Goal: Use online tool/utility: Utilize a website feature to perform a specific function

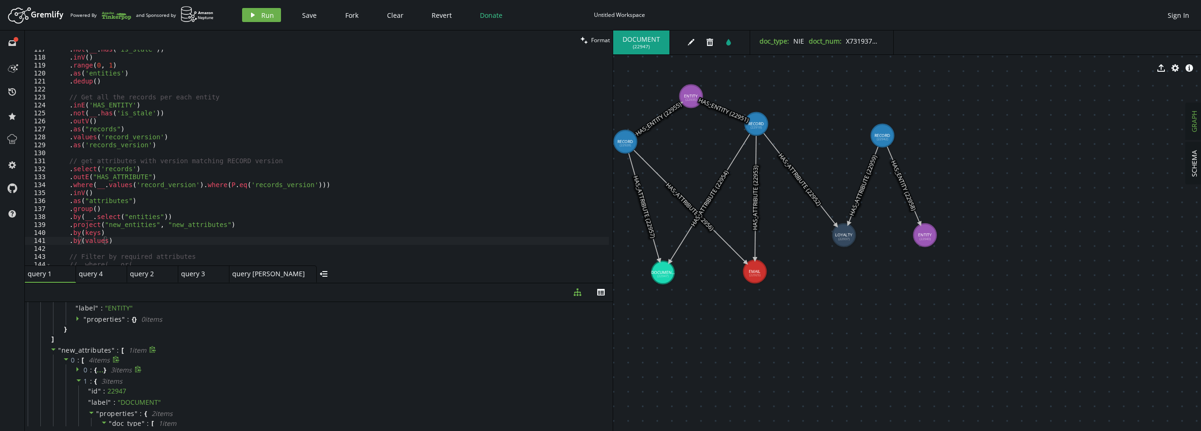
scroll to position [47, 0]
click at [76, 382] on icon at bounding box center [79, 382] width 7 height 7
click at [81, 395] on icon at bounding box center [79, 393] width 7 height 7
click at [105, 242] on div ". not ( __ . has ( 'is_stale' )) . inV ( ) . range ( 0 , 1 ) . as ( 'entities' …" at bounding box center [331, 162] width 558 height 232
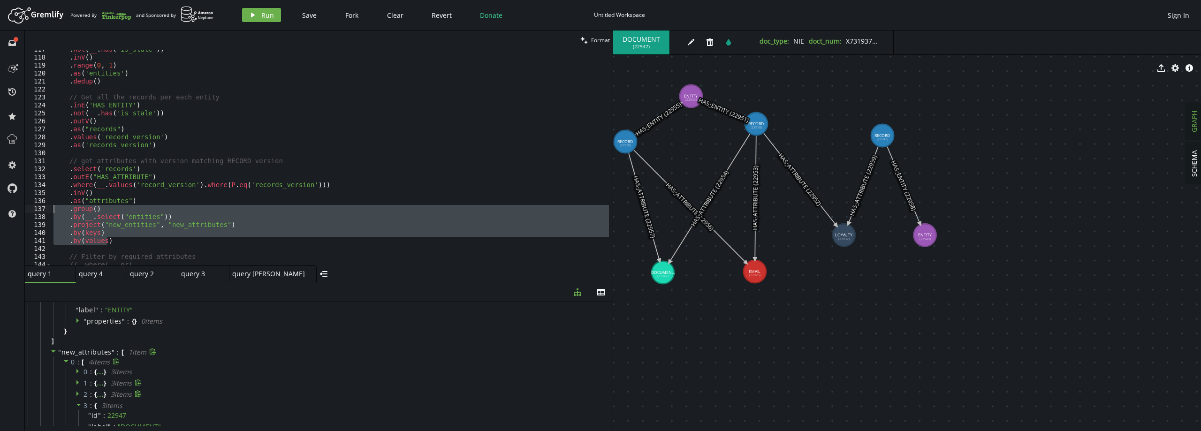
drag, startPoint x: 128, startPoint y: 240, endPoint x: 25, endPoint y: 211, distance: 106.4
click at [25, 211] on div ".by(values) 117 118 119 120 121 122 123 124 125 126 127 128 129 130 131 132 133…" at bounding box center [319, 158] width 588 height 216
click at [257, 7] on div "Artboard Created with Sketch. Powered By and Sponsored by play Run Save Fork Cl…" at bounding box center [601, 15] width 1192 height 19
click at [258, 11] on button "play Run" at bounding box center [261, 15] width 39 height 14
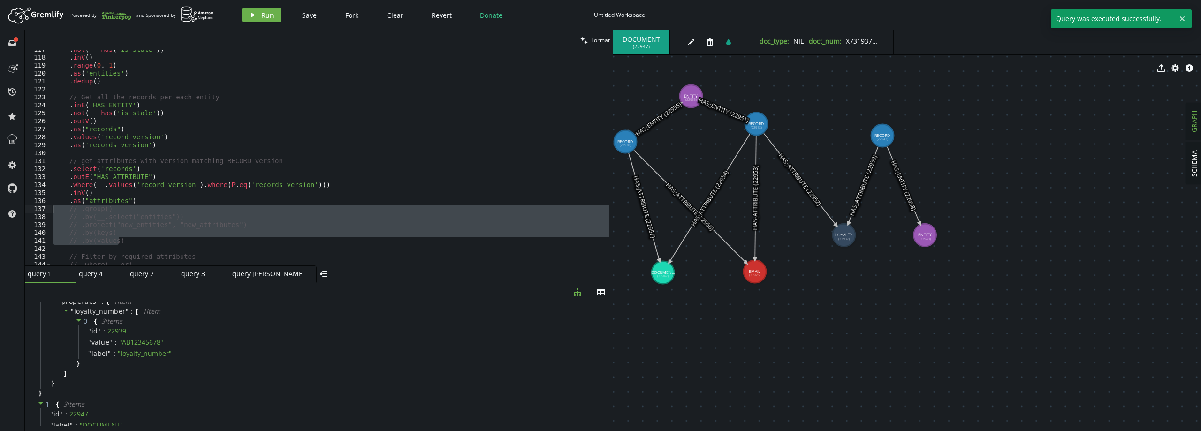
scroll to position [0, 0]
click at [62, 348] on span "properties" at bounding box center [78, 348] width 35 height 9
click at [62, 391] on span "label" at bounding box center [61, 391] width 17 height 8
click at [67, 401] on span "properties" at bounding box center [78, 401] width 35 height 9
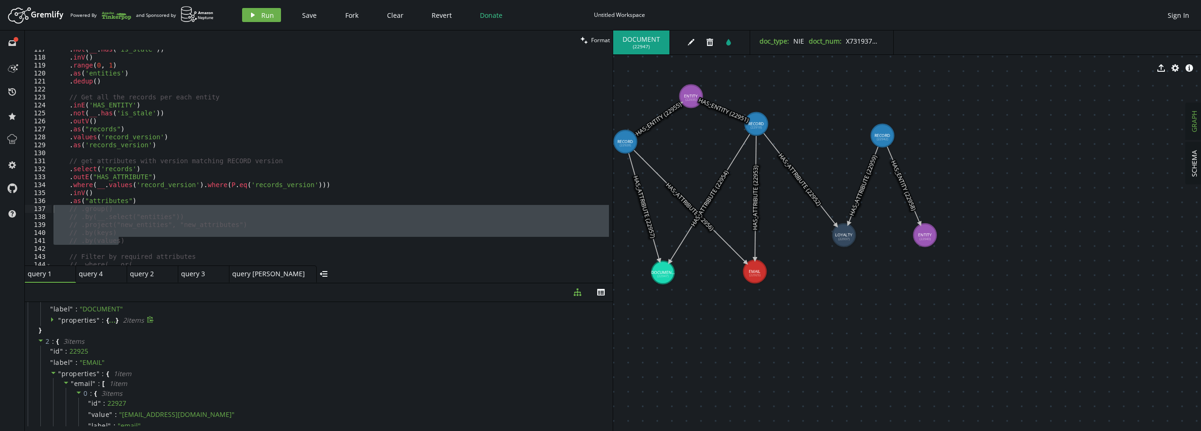
scroll to position [94, 0]
click at [84, 359] on span "properties" at bounding box center [78, 361] width 35 height 9
type textarea ".as("attributes")"
click at [142, 201] on div ". not ( __ . has ( 'is_stale' )) . inV ( ) . range ( 0 , 1 ) . as ( 'entities' …" at bounding box center [331, 162] width 558 height 232
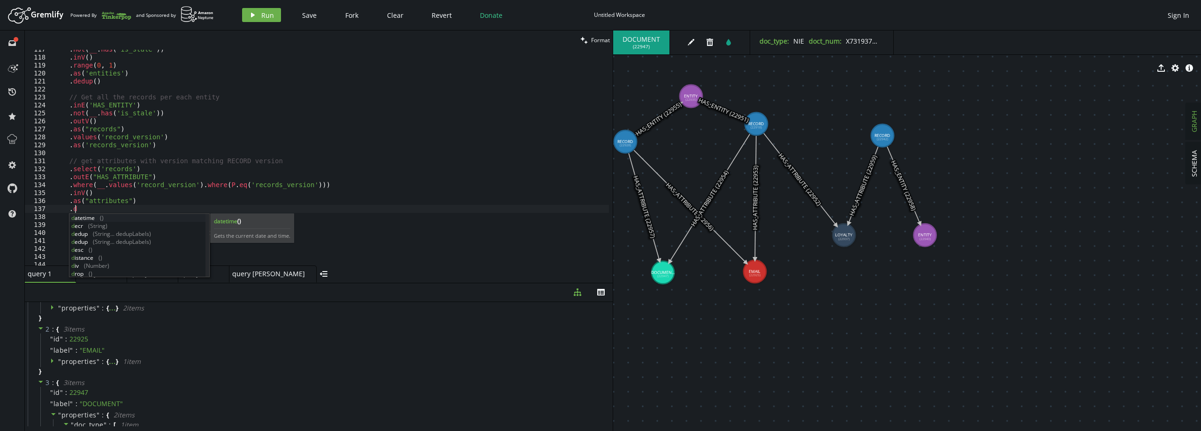
scroll to position [0, 24]
type textarea ".dedup()"
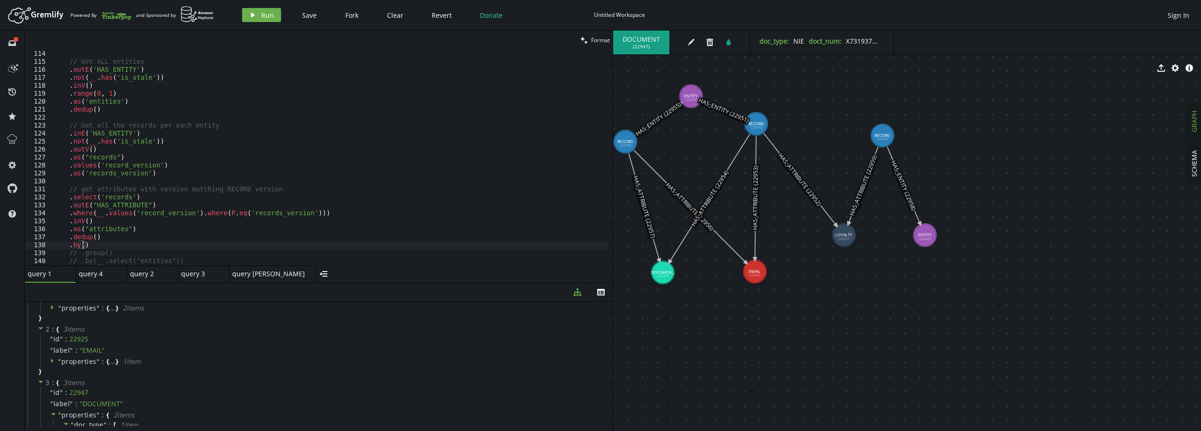
click at [99, 99] on div "// Get ALL entities . outE ( 'HAS_ENTITY' ) . not ( __ . has ( 'is_stale' )) . …" at bounding box center [331, 166] width 558 height 232
click at [82, 244] on div "// Get ALL entities . outE ( 'HAS_ENTITY' ) . not ( __ . has ( 'is_stale' )) . …" at bounding box center [331, 166] width 558 height 232
paste textarea "entities'"
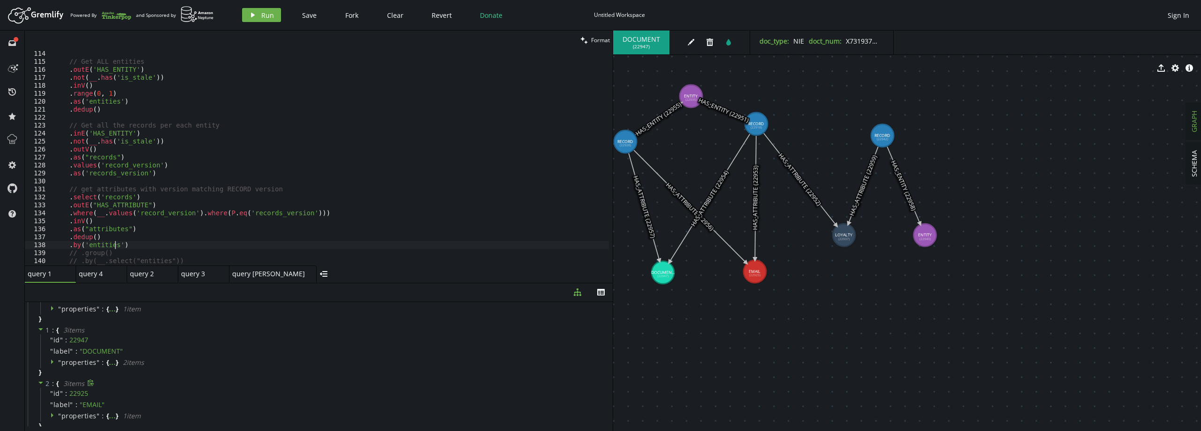
scroll to position [0, 0]
click at [28, 306] on icon at bounding box center [28, 306] width 5 height 2
click at [154, 240] on div "// Get ALL entities . outE ( 'HAS_ENTITY' ) . not ( __ . has ( 'is_stale' )) . …" at bounding box center [331, 166] width 558 height 232
click at [272, 12] on span "Run" at bounding box center [267, 15] width 13 height 9
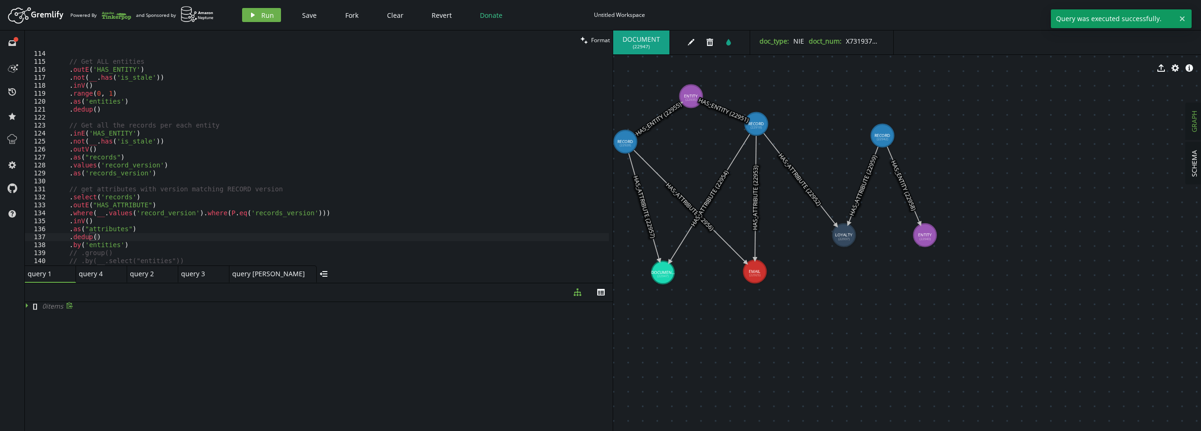
click at [48, 305] on span "0 item s" at bounding box center [52, 306] width 21 height 9
click at [27, 306] on icon at bounding box center [27, 305] width 2 height 5
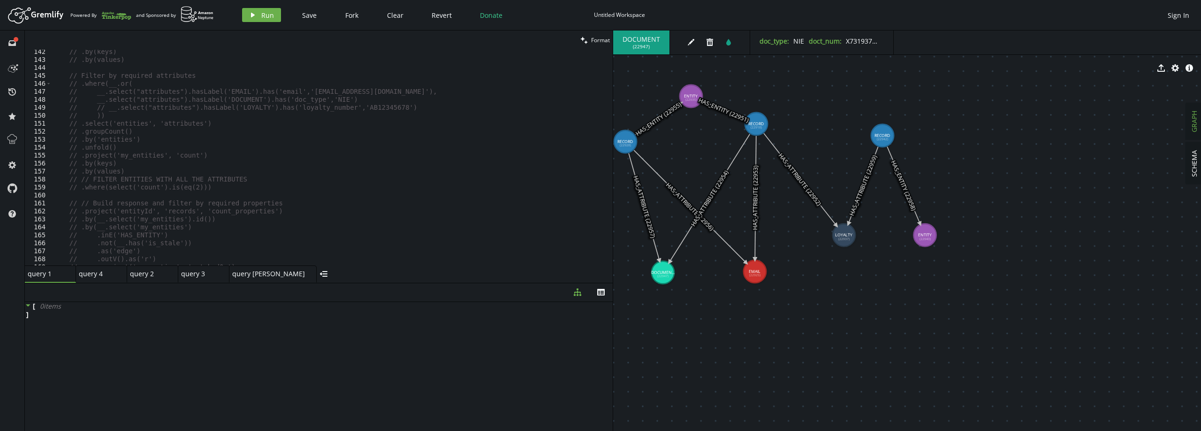
scroll to position [986, 0]
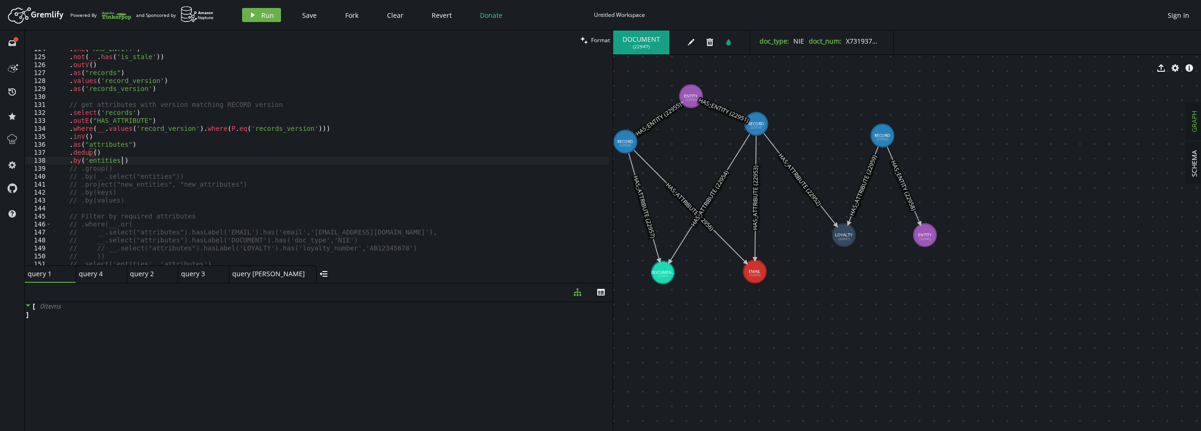
click at [130, 163] on div ". inE ( 'HAS_ENTITY' ) . not ( __ . has ( 'is_stale' )) . outV ( ) . as ( "reco…" at bounding box center [331, 161] width 558 height 232
click at [258, 8] on button "play Run" at bounding box center [261, 15] width 39 height 14
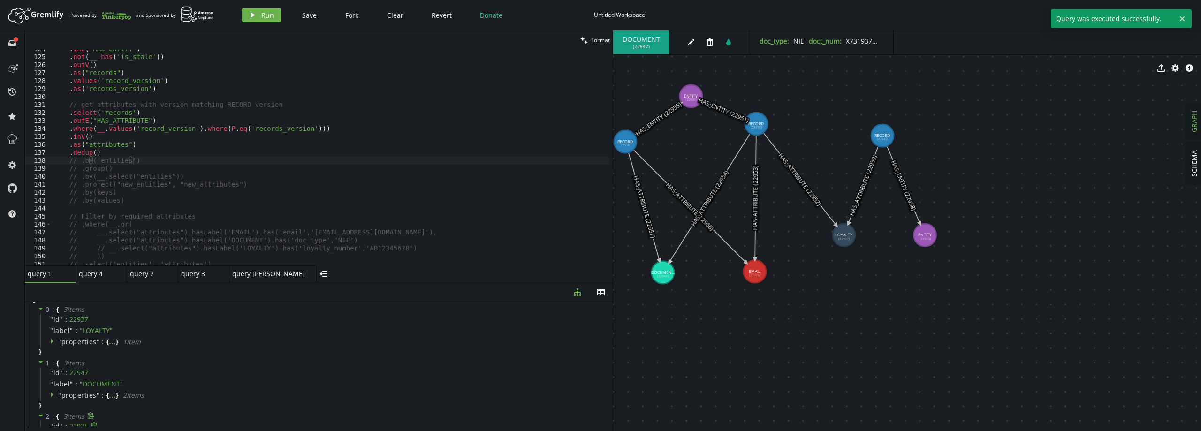
scroll to position [6, 0]
click at [144, 163] on div ". inE ( 'HAS_ENTITY' ) . not ( __ . has ( 'is_stale' )) . outV ( ) . as ( "reco…" at bounding box center [331, 161] width 558 height 232
type textarea ".by('entities')"
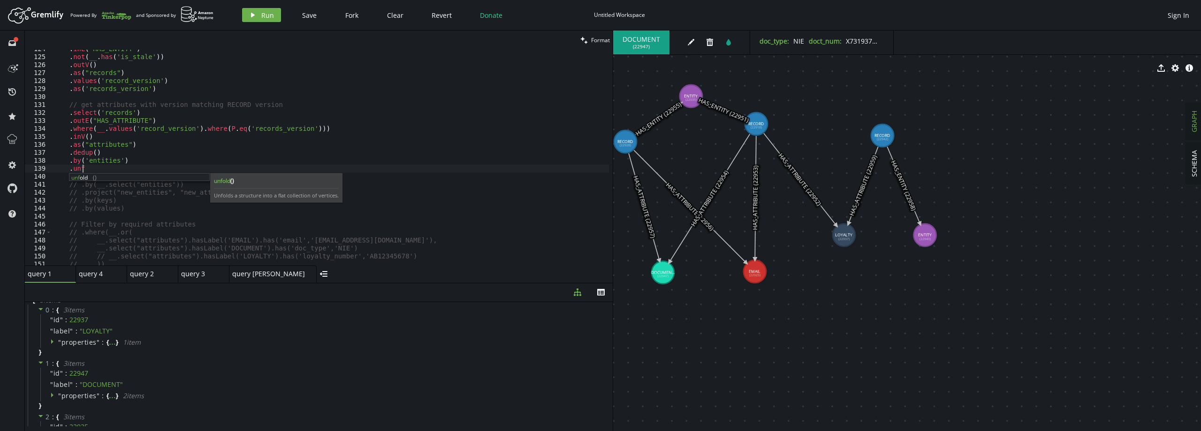
scroll to position [0, 28]
click at [260, 16] on button "play Run" at bounding box center [261, 15] width 39 height 14
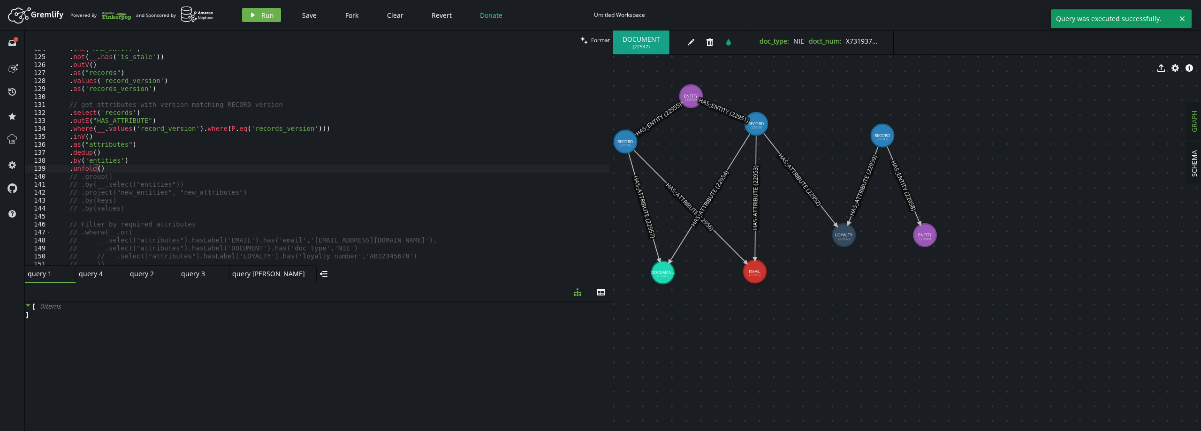
scroll to position [0, 0]
drag, startPoint x: 105, startPoint y: 163, endPoint x: 75, endPoint y: 168, distance: 30.6
click at [75, 168] on div ". inE ( 'HAS_ENTITY' ) . not ( __ . has ( 'is_stale' )) . outV ( ) . as ( "reco…" at bounding box center [331, 161] width 558 height 232
click at [81, 168] on div ". inE ( 'HAS_ENTITY' ) . not ( __ . has ( 'is_stale' )) . outV ( ) . as ( "reco…" at bounding box center [331, 161] width 558 height 232
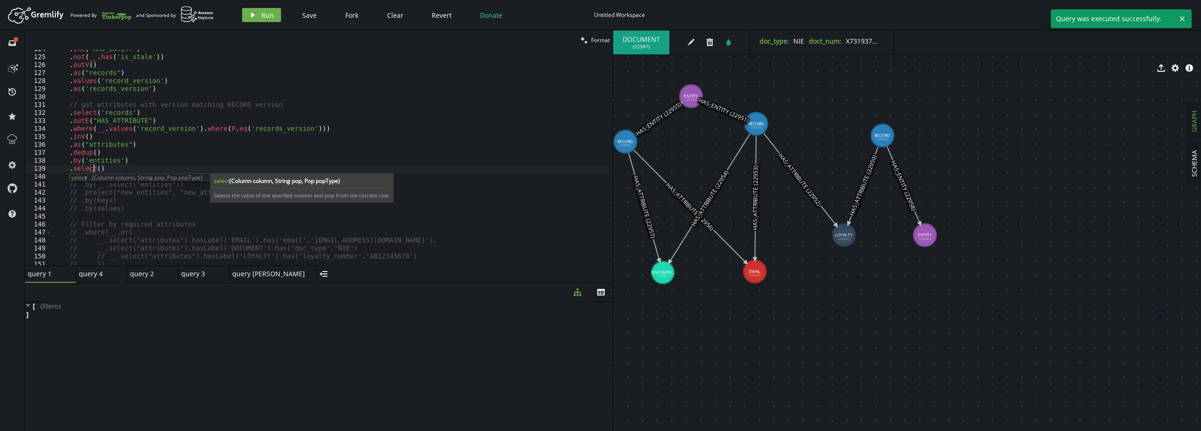
scroll to position [0, 39]
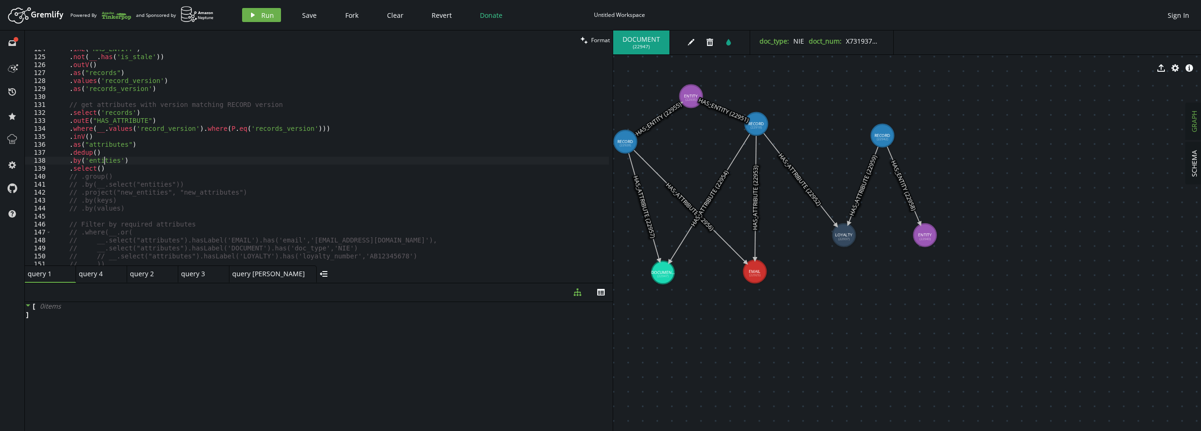
click at [103, 157] on div ". inE ( 'HAS_ENTITY' ) . not ( __ . has ( 'is_stale' )) . outV ( ) . as ( "reco…" at bounding box center [331, 161] width 558 height 232
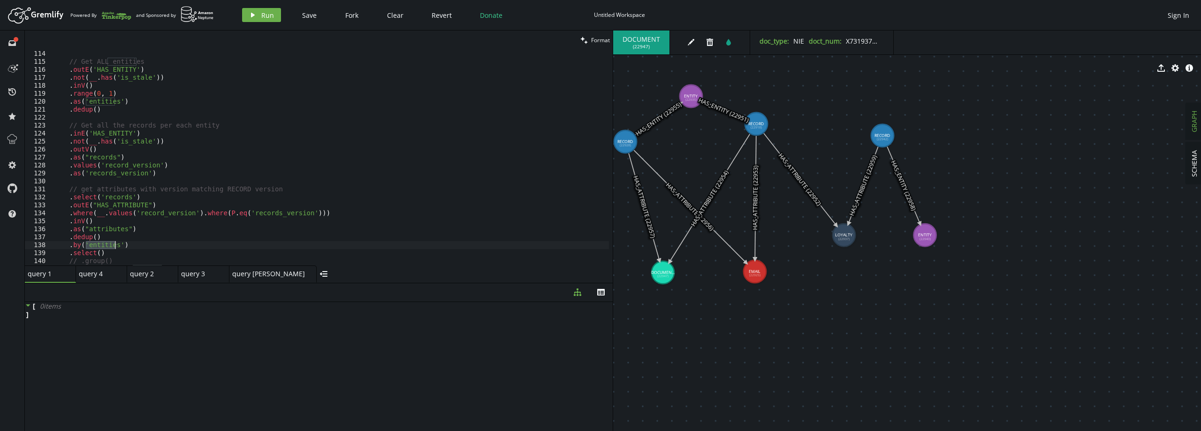
scroll to position [986, 0]
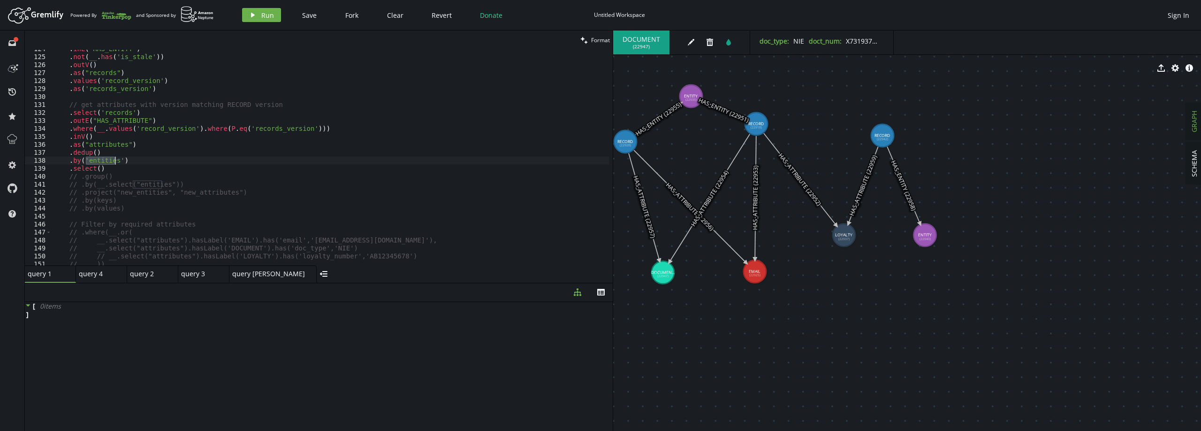
click at [104, 158] on div ". inE ( 'HAS_ENTITY' ) . not ( __ . has ( 'is_stale' )) . outV ( ) . as ( "reco…" at bounding box center [331, 158] width 558 height 216
click at [104, 158] on div ". inE ( 'HAS_ENTITY' ) . not ( __ . has ( 'is_stale' )) . outV ( ) . as ( "reco…" at bounding box center [331, 161] width 558 height 232
click at [97, 168] on div ". inE ( 'HAS_ENTITY' ) . not ( __ . has ( 'is_stale' )) . outV ( ) . as ( "reco…" at bounding box center [331, 161] width 558 height 232
paste textarea "entities'"
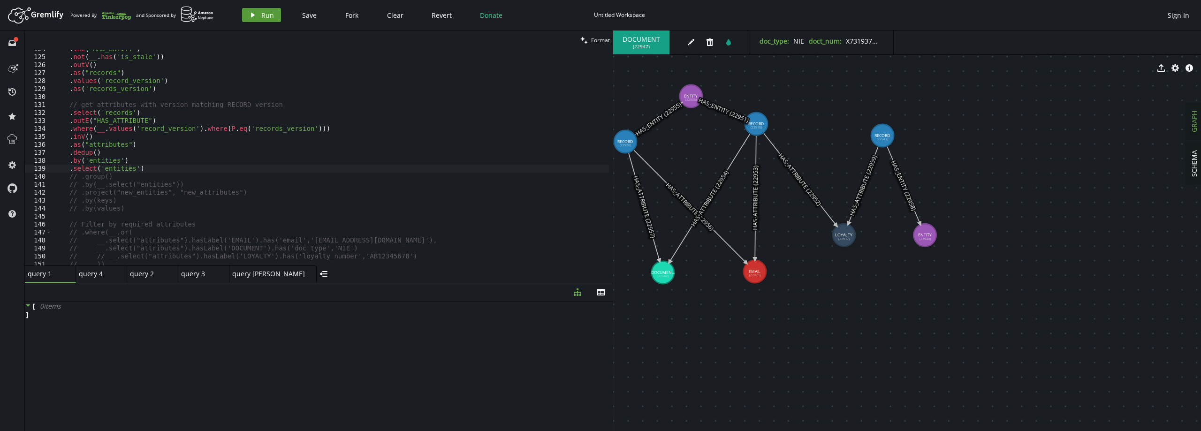
click at [270, 14] on span "Run" at bounding box center [267, 15] width 13 height 9
click at [145, 165] on div ". inE ( 'HAS_ENTITY' ) . not ( __ . has ( 'is_stale' )) . outV ( ) . as ( "reco…" at bounding box center [331, 161] width 558 height 232
click at [144, 160] on div ". inE ( 'HAS_ENTITY' ) . not ( __ . has ( 'is_stale' )) . outV ( ) . as ( "reco…" at bounding box center [331, 161] width 558 height 232
click at [138, 149] on div ". inE ( 'HAS_ENTITY' ) . not ( __ . has ( 'is_stale' )) . outV ( ) . as ( "reco…" at bounding box center [331, 161] width 558 height 232
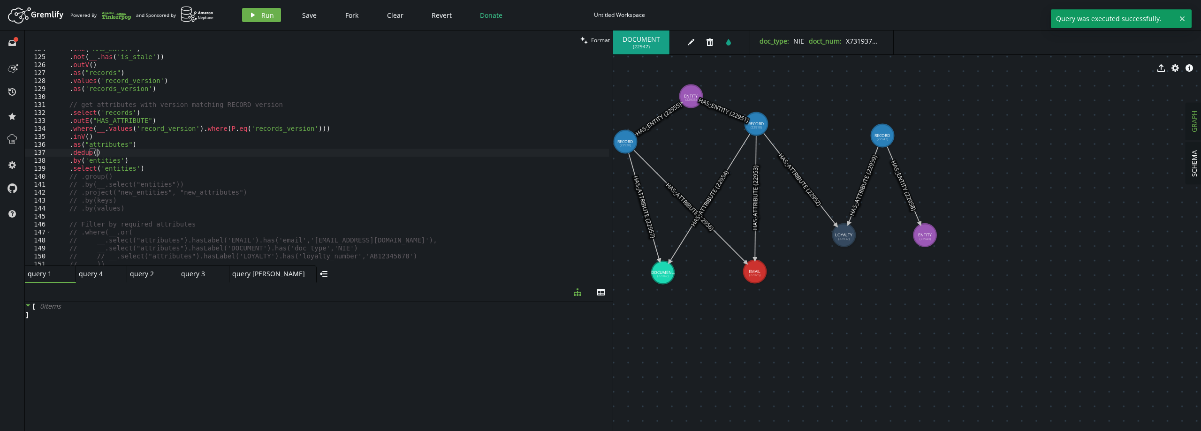
click at [141, 167] on div ". inE ( 'HAS_ENTITY' ) . not ( __ . has ( 'is_stale' )) . outV ( ) . as ( "reco…" at bounding box center [331, 161] width 558 height 232
click at [129, 150] on div ". inE ( 'HAS_ENTITY' ) . not ( __ . has ( 'is_stale' )) . outV ( ) . as ( "reco…" at bounding box center [331, 161] width 558 height 232
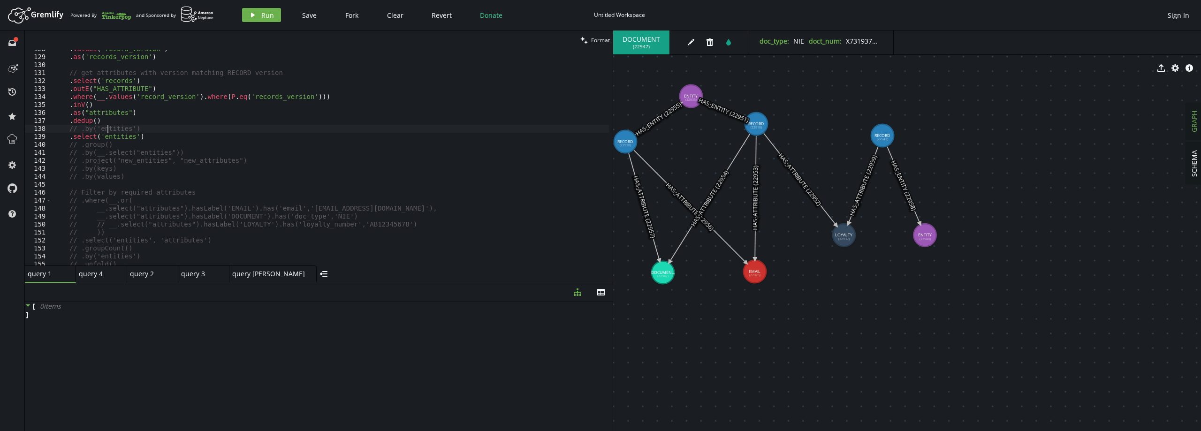
scroll to position [1018, 0]
click at [258, 21] on button "play Run" at bounding box center [261, 15] width 39 height 14
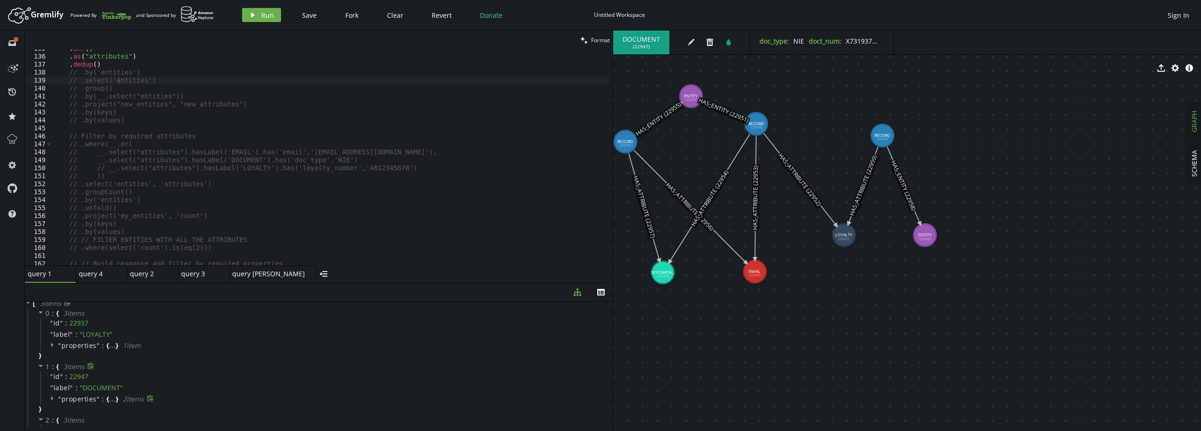
scroll to position [0, 0]
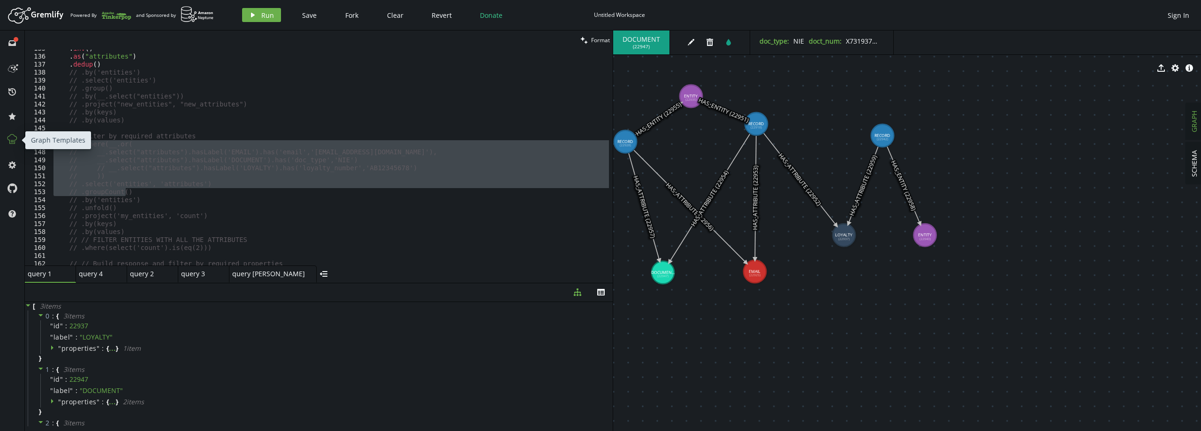
drag, startPoint x: 155, startPoint y: 189, endPoint x: 11, endPoint y: 145, distance: 150.2
click at [11, 145] on div "full-circle inbox history star cog help clean Format // .groupCount() 135 136 1…" at bounding box center [600, 231] width 1201 height 401
click at [259, 10] on button "play Run" at bounding box center [261, 15] width 39 height 14
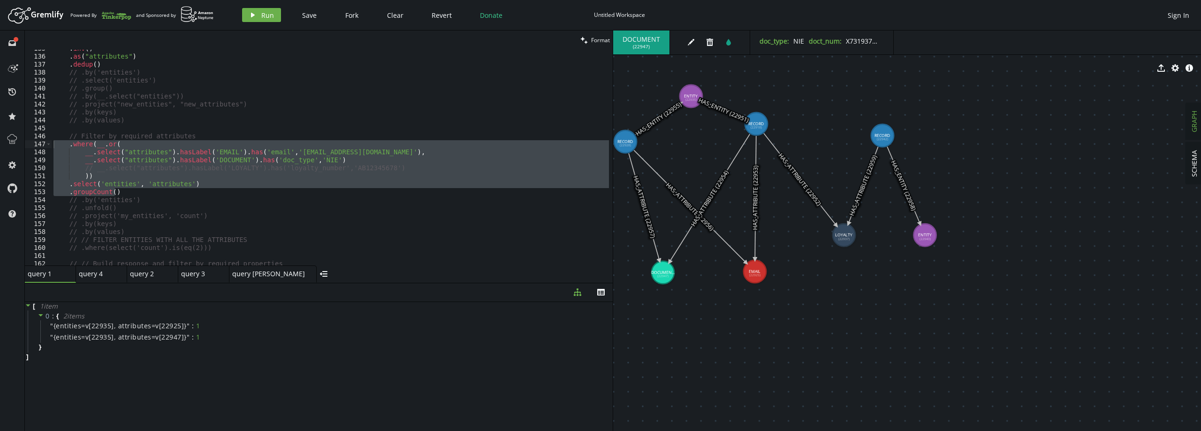
click at [143, 200] on div ". inV ( ) . as ( "attributes" ) . dedup ( ) // .by('entities') // .select('enti…" at bounding box center [331, 161] width 558 height 232
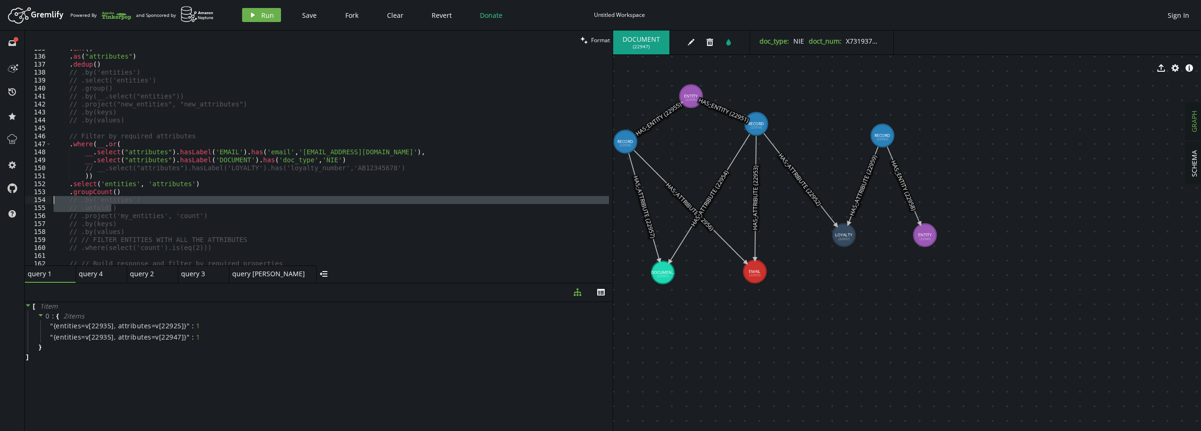
drag, startPoint x: 121, startPoint y: 209, endPoint x: 35, endPoint y: 196, distance: 86.9
click at [35, 196] on div "// .by('entities') 135 136 137 138 139 140 141 142 143 144 145 146 147 148 149 …" at bounding box center [319, 158] width 588 height 216
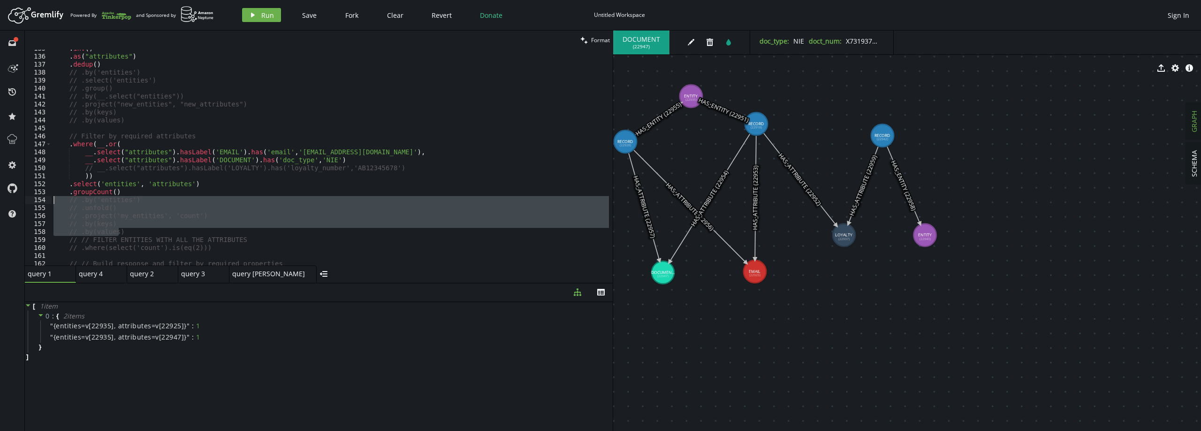
drag, startPoint x: 132, startPoint y: 232, endPoint x: 31, endPoint y: 199, distance: 106.3
click at [33, 199] on div "// .by('entities') // .unfold() 135 136 137 138 139 140 141 142 143 144 145 146…" at bounding box center [319, 158] width 588 height 216
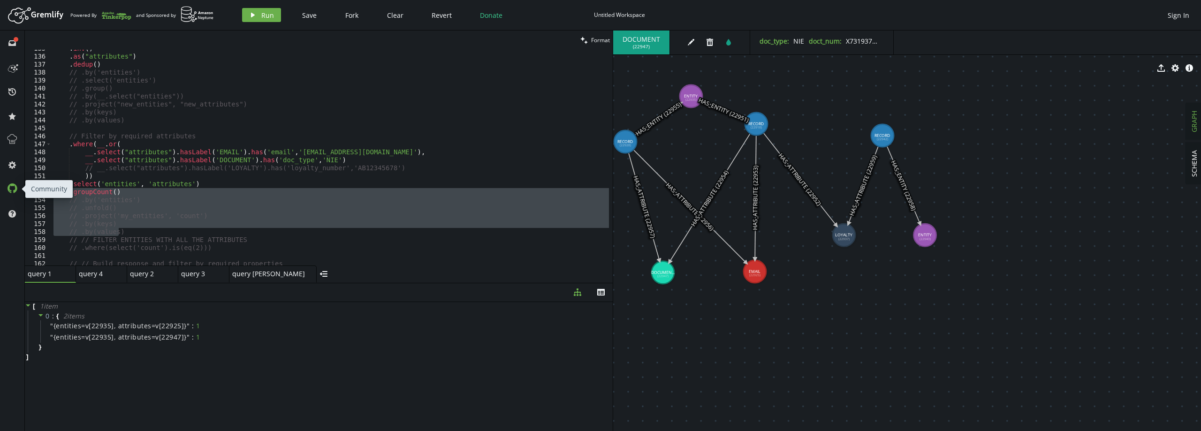
drag, startPoint x: 79, startPoint y: 223, endPoint x: 8, endPoint y: 196, distance: 75.9
click at [8, 196] on div "full-circle inbox history star cog help clean Format // .by('entities') 135 136…" at bounding box center [600, 231] width 1201 height 401
drag, startPoint x: 165, startPoint y: 231, endPoint x: 132, endPoint y: 242, distance: 34.6
click at [165, 230] on div ". inV ( ) . as ( "attributes" ) . dedup ( ) // .by('entities') // .select('enti…" at bounding box center [331, 158] width 558 height 216
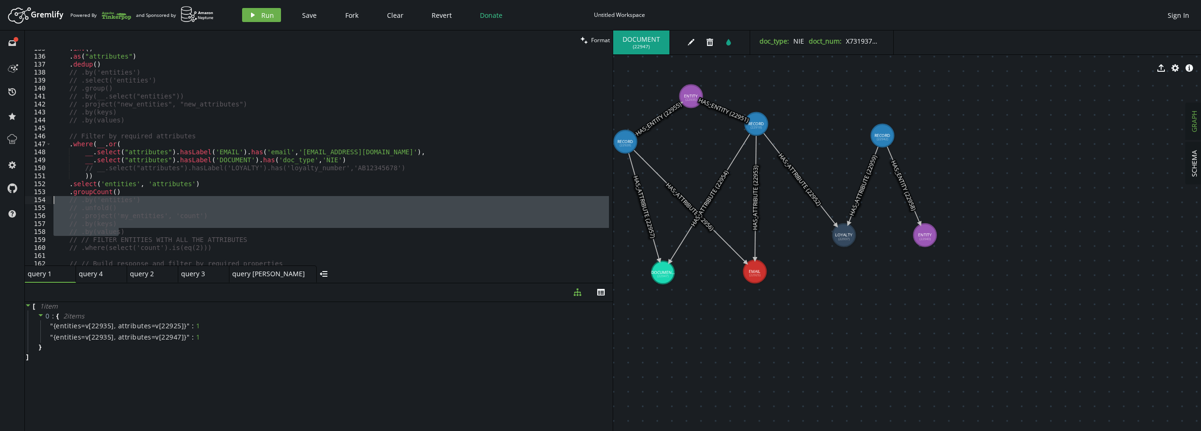
drag, startPoint x: 123, startPoint y: 228, endPoint x: 34, endPoint y: 200, distance: 93.8
click at [34, 200] on div "// .by(values) 135 136 137 138 139 140 141 142 143 144 145 146 147 148 149 150 …" at bounding box center [319, 158] width 588 height 216
click at [271, 12] on span "Run" at bounding box center [267, 15] width 13 height 9
drag, startPoint x: 852, startPoint y: 238, endPoint x: 834, endPoint y: 252, distance: 22.7
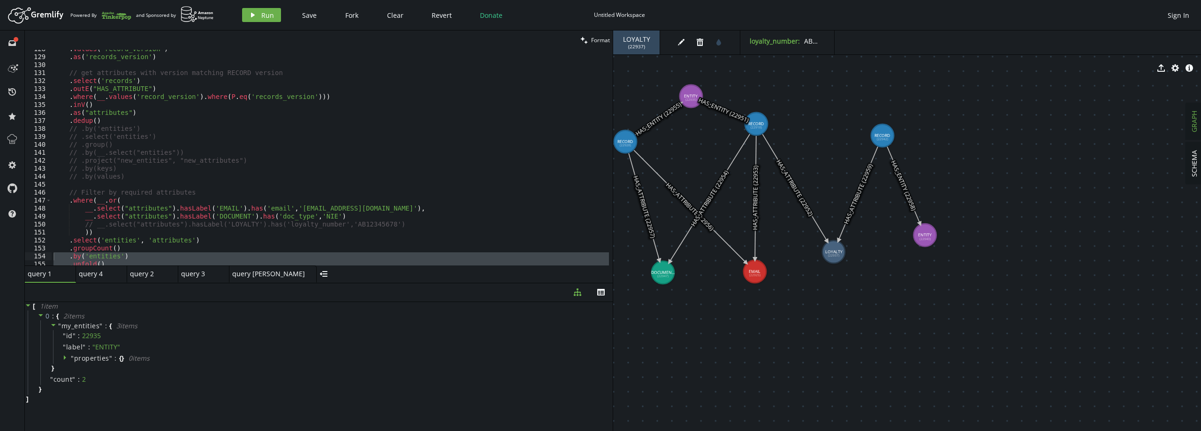
scroll to position [1046, 0]
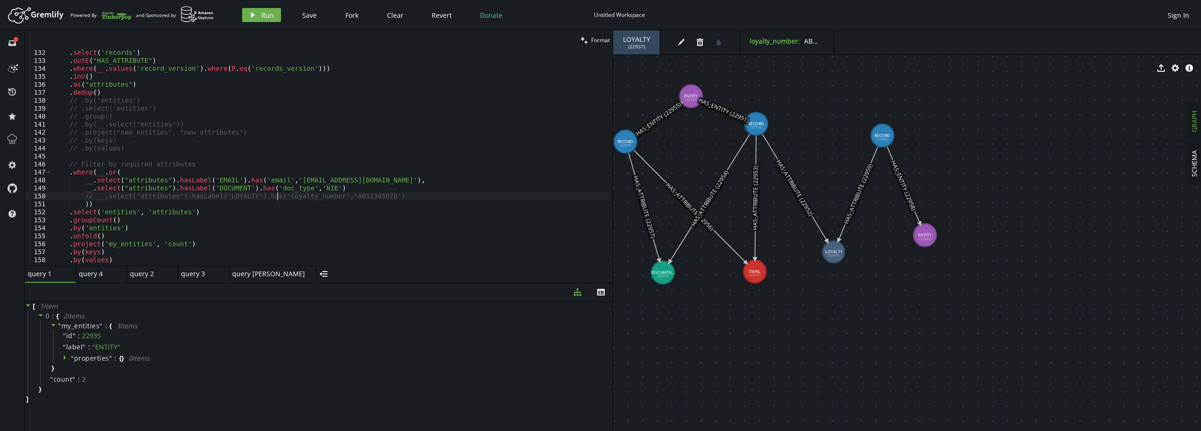
click at [277, 197] on div ". select ( 'records' ) . outE ( "HAS_ATTRIBUTE" ) . where ( __ . values ( 'reco…" at bounding box center [331, 165] width 558 height 232
click at [635, 47] on span "( 22937 )" at bounding box center [636, 47] width 17 height 6
copy span "22937"
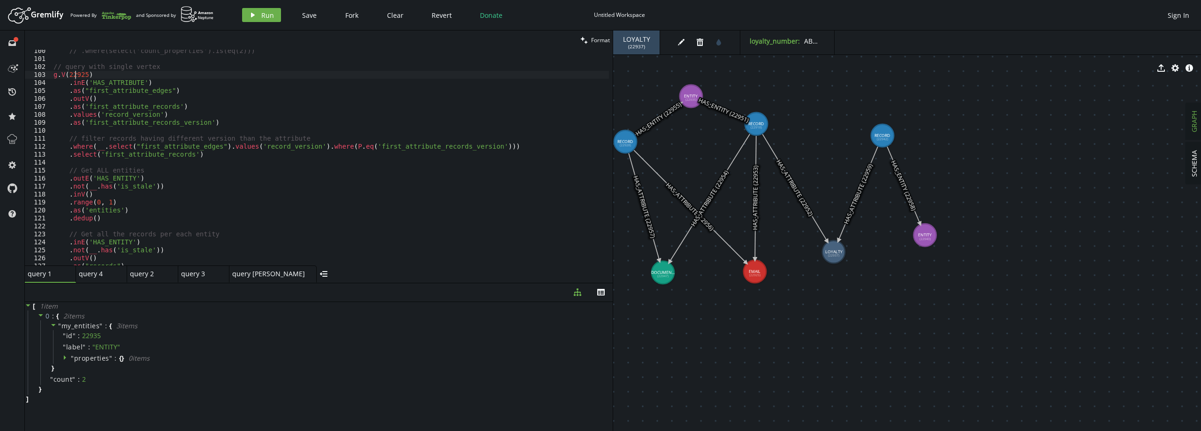
scroll to position [0, 36]
click at [75, 76] on div "// .where(select('count_properties').is(eq(2))) // query with single vertex g .…" at bounding box center [331, 163] width 558 height 232
paste textarea "37"
click at [267, 13] on span "Run" at bounding box center [267, 15] width 13 height 9
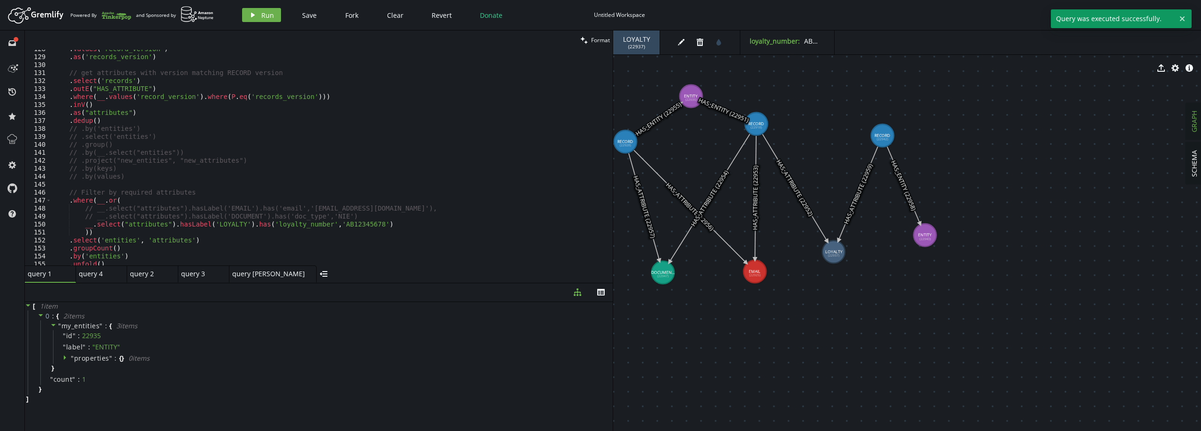
scroll to position [1046, 0]
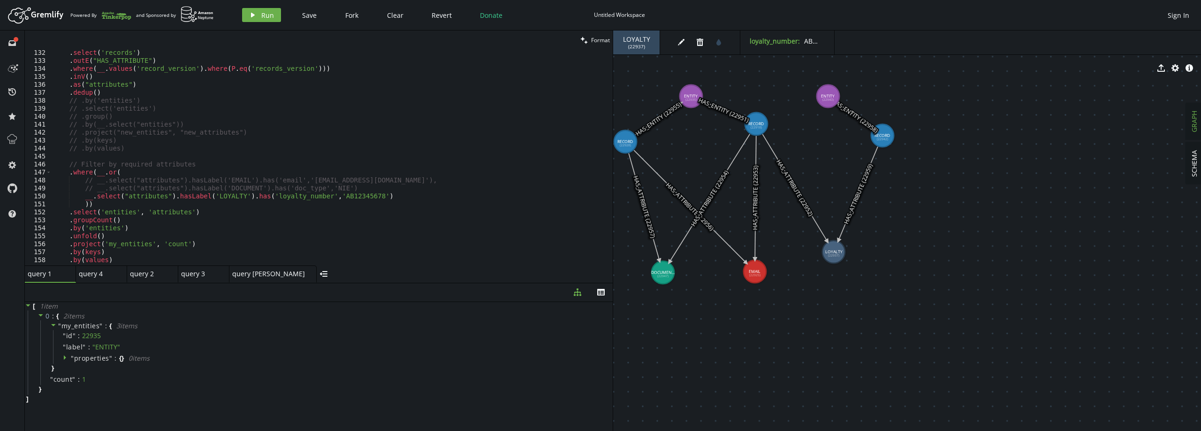
drag, startPoint x: 930, startPoint y: 236, endPoint x: 863, endPoint y: 106, distance: 146.3
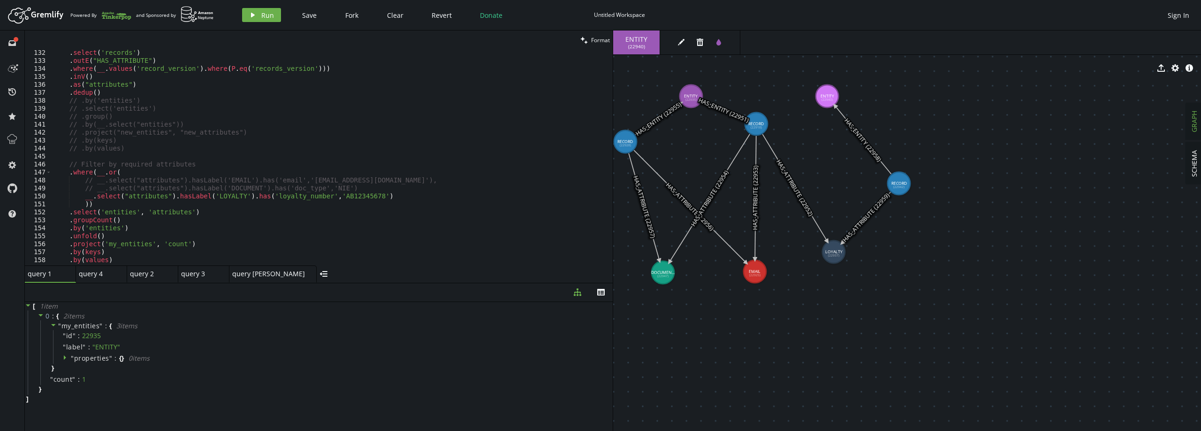
drag, startPoint x: 890, startPoint y: 147, endPoint x: 900, endPoint y: 191, distance: 44.4
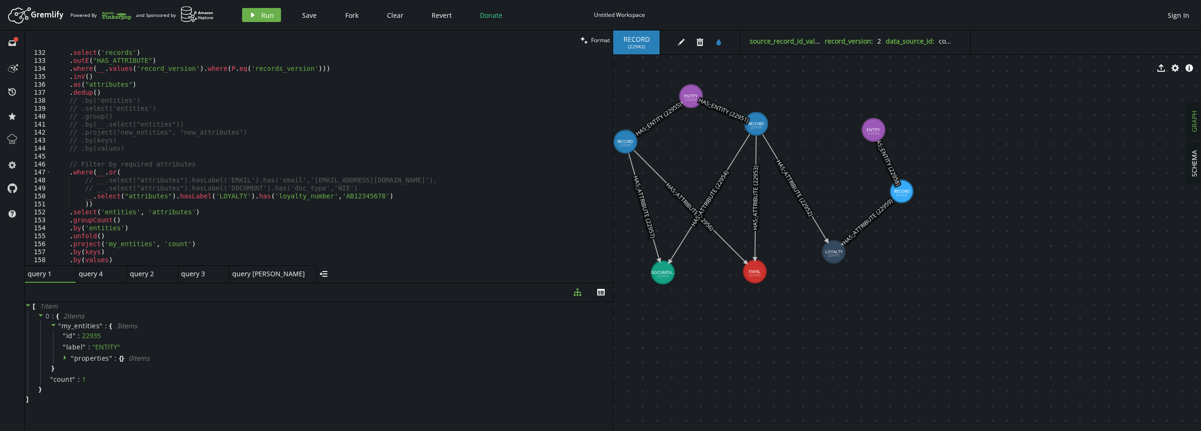
drag, startPoint x: 819, startPoint y: 98, endPoint x: 874, endPoint y: 130, distance: 63.3
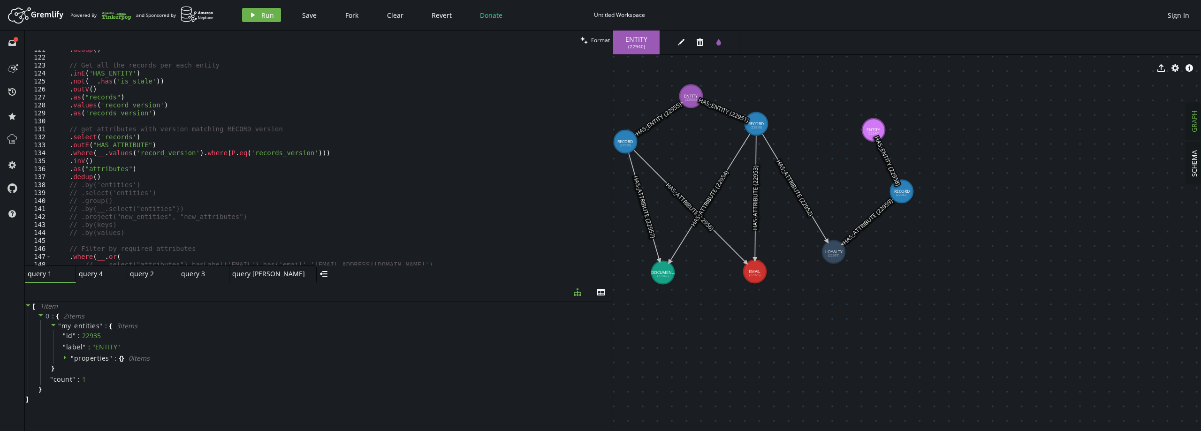
scroll to position [990, 0]
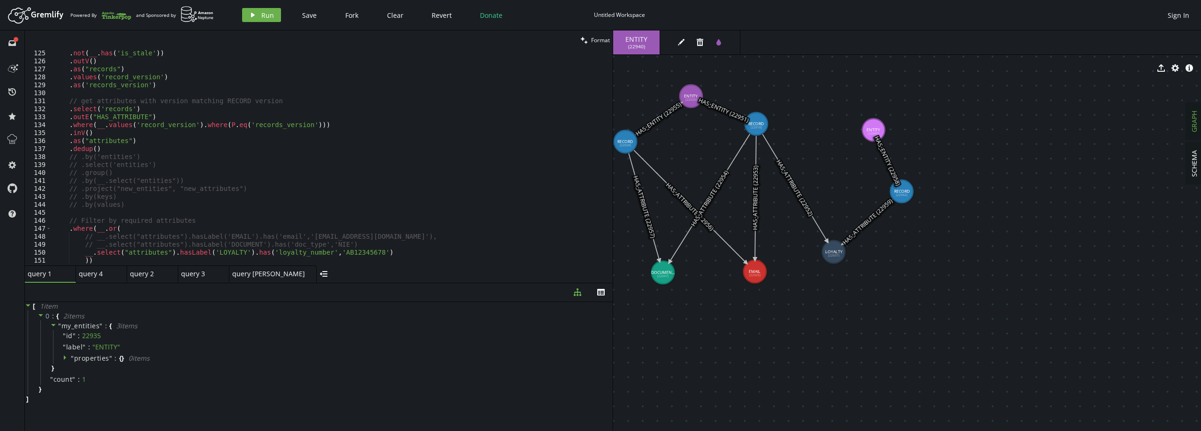
click at [107, 141] on div ". not ( __ . has ( 'is_stale' )) . outV ( ) . as ( "records" ) . values ( 'reco…" at bounding box center [331, 165] width 558 height 232
click at [105, 148] on div ". not ( __ . has ( 'is_stale' )) . outV ( ) . as ( "records" ) . values ( 'reco…" at bounding box center [331, 165] width 558 height 232
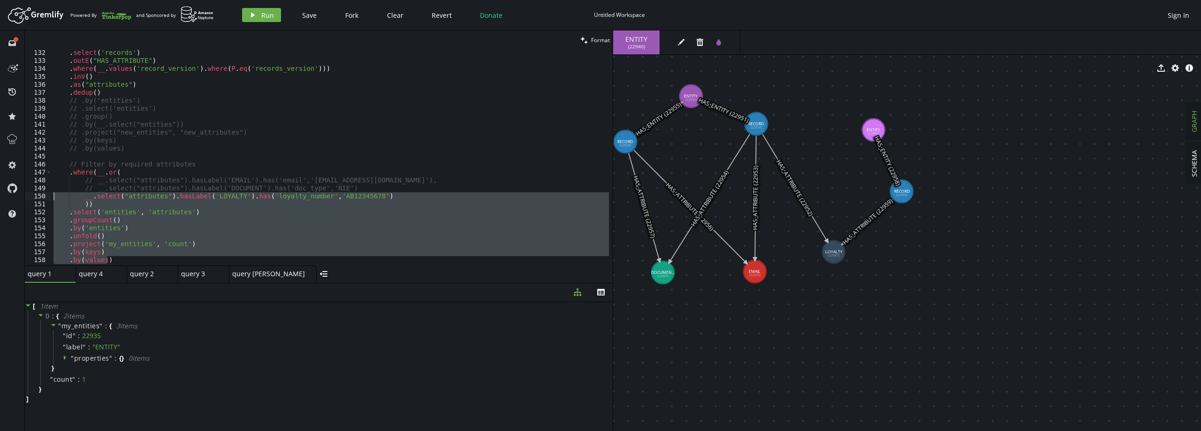
scroll to position [1018, 0]
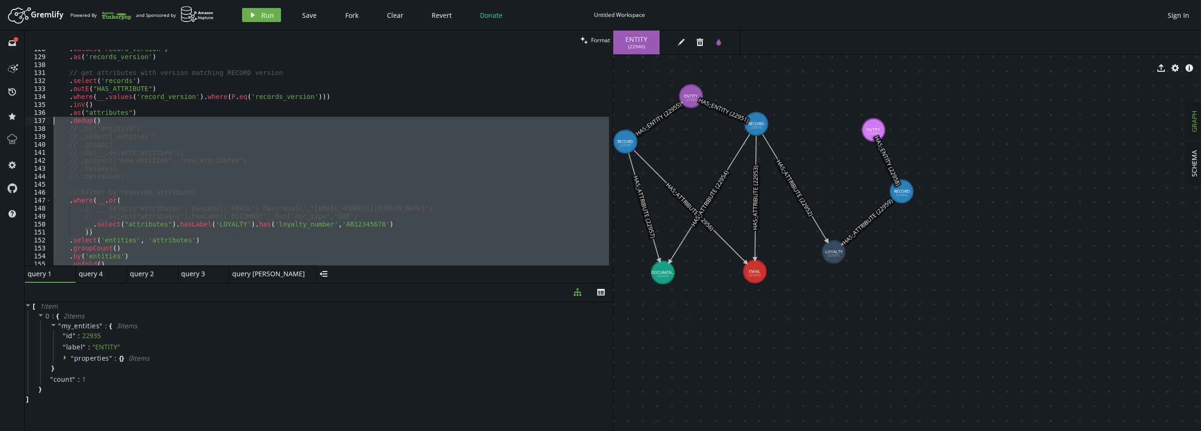
drag, startPoint x: 110, startPoint y: 203, endPoint x: 42, endPoint y: 117, distance: 108.9
click at [42, 117] on div ".dedup() 128 129 130 131 132 133 134 135 136 137 138 139 140 141 142 143 144 14…" at bounding box center [319, 158] width 588 height 216
click at [264, 14] on span "Run" at bounding box center [267, 15] width 13 height 9
click at [48, 369] on span "1" at bounding box center [48, 369] width 4 height 9
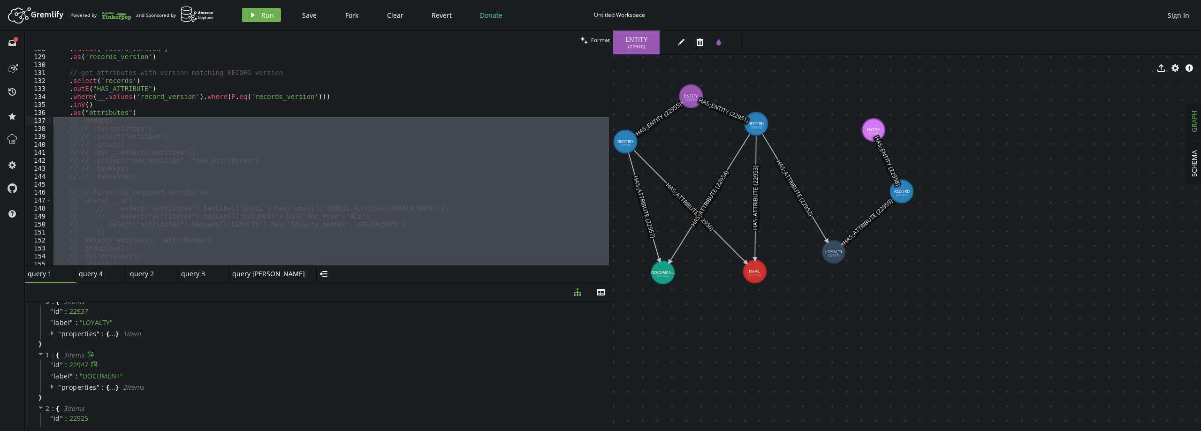
scroll to position [0, 0]
click at [139, 122] on div ". values ( 'record_version' ) . as ( 'records_version' ) // get attributes with…" at bounding box center [331, 158] width 558 height 216
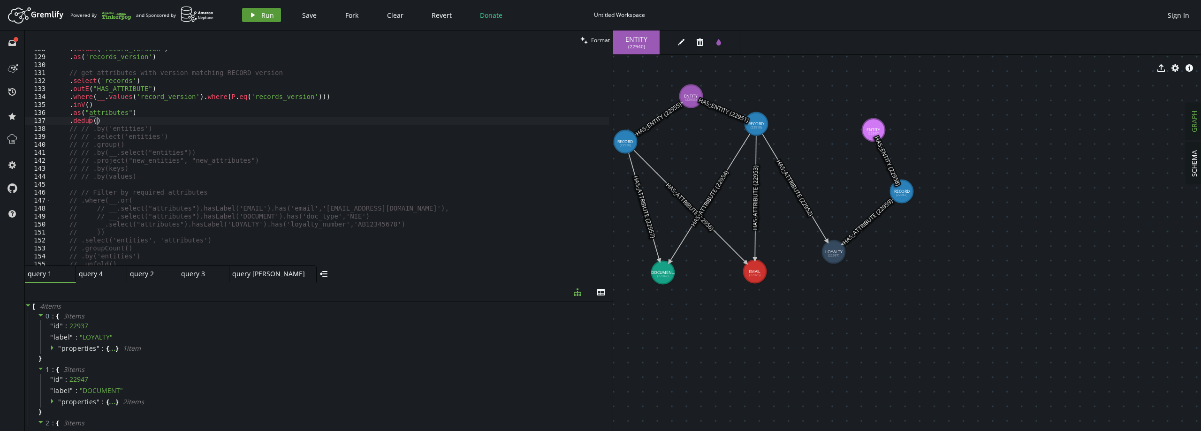
click at [267, 14] on span "Run" at bounding box center [267, 15] width 13 height 9
drag, startPoint x: 113, startPoint y: 224, endPoint x: 250, endPoint y: 226, distance: 137.5
click at [250, 226] on div ". values ( 'record_version' ) . as ( 'records_version' ) // get attributes with…" at bounding box center [331, 161] width 558 height 232
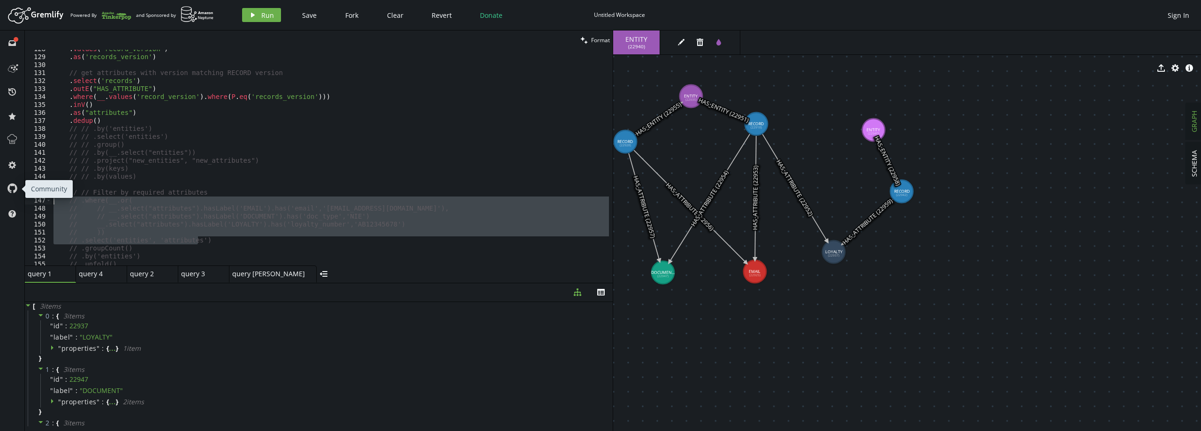
drag, startPoint x: 228, startPoint y: 241, endPoint x: 19, endPoint y: 201, distance: 213.1
click at [19, 201] on div "full-circle inbox history star cog help clean Format // __.select("attributes")…" at bounding box center [600, 231] width 1201 height 401
click at [268, 12] on span "Run" at bounding box center [267, 15] width 13 height 9
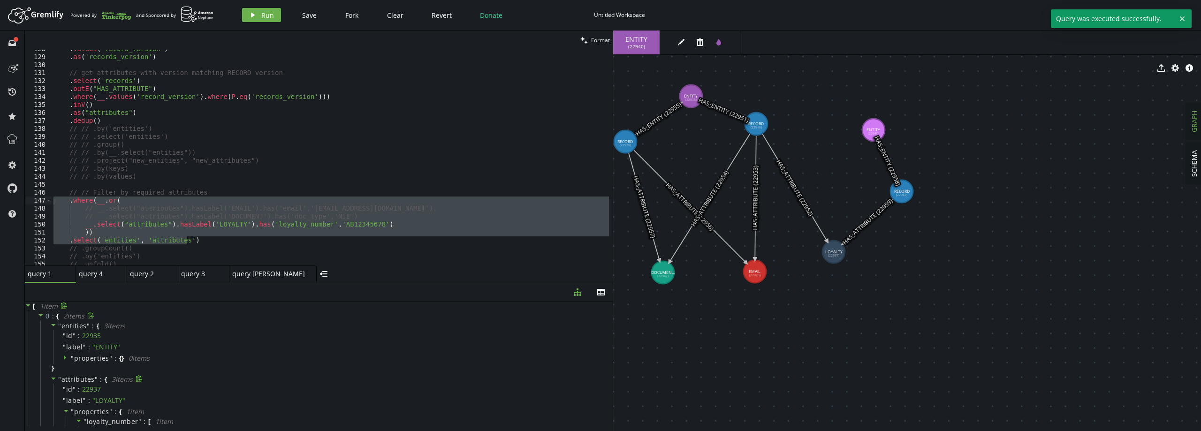
click at [60, 379] on span """ at bounding box center [59, 379] width 3 height 9
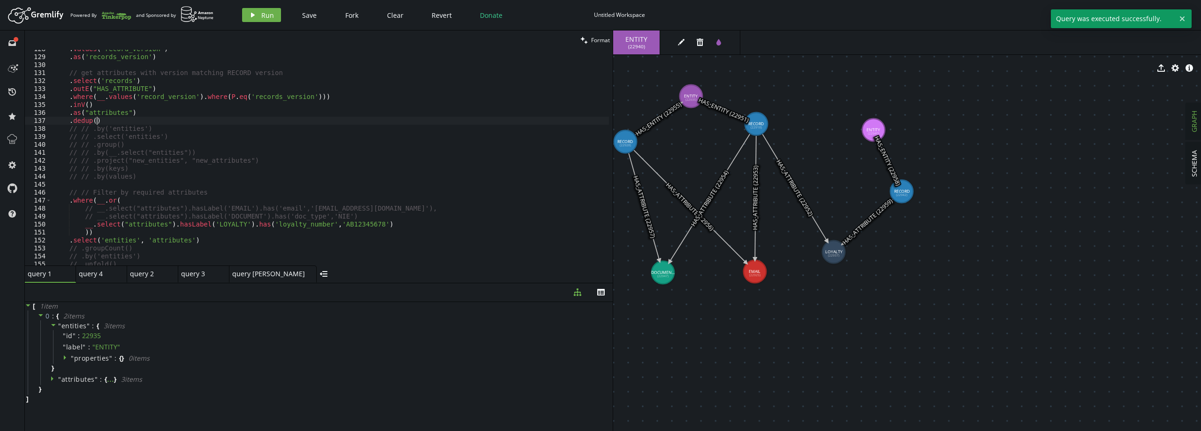
click at [107, 119] on div ". values ( 'record_version' ) . as ( 'records_version' ) // get attributes with…" at bounding box center [331, 161] width 558 height 232
click at [263, 13] on span "Run" at bounding box center [267, 15] width 13 height 9
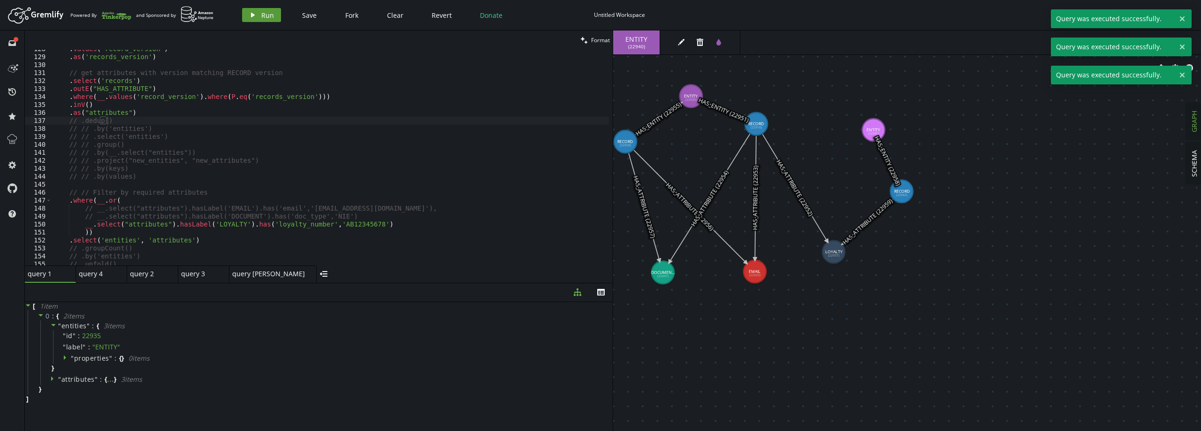
click at [263, 13] on span "Run" at bounding box center [267, 15] width 13 height 9
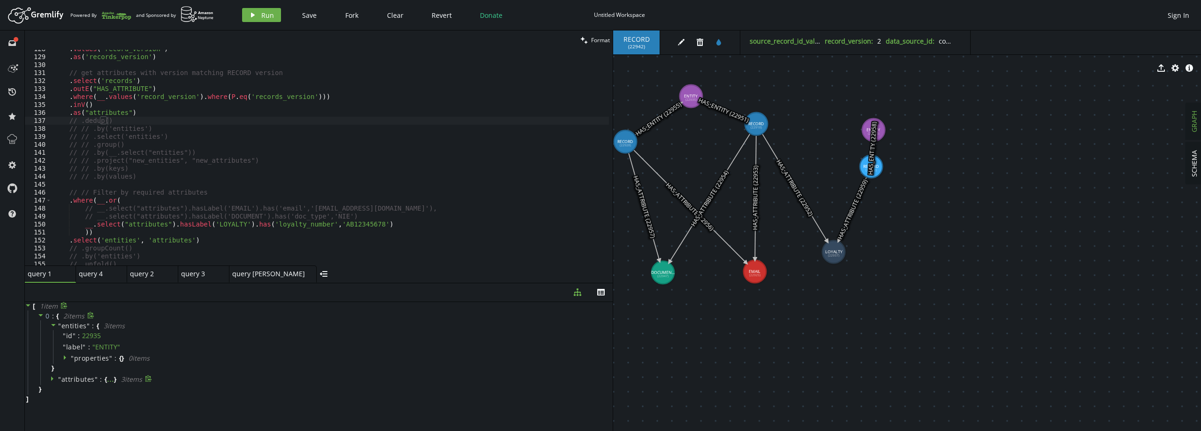
click at [88, 375] on span "attributes" at bounding box center [77, 379] width 33 height 9
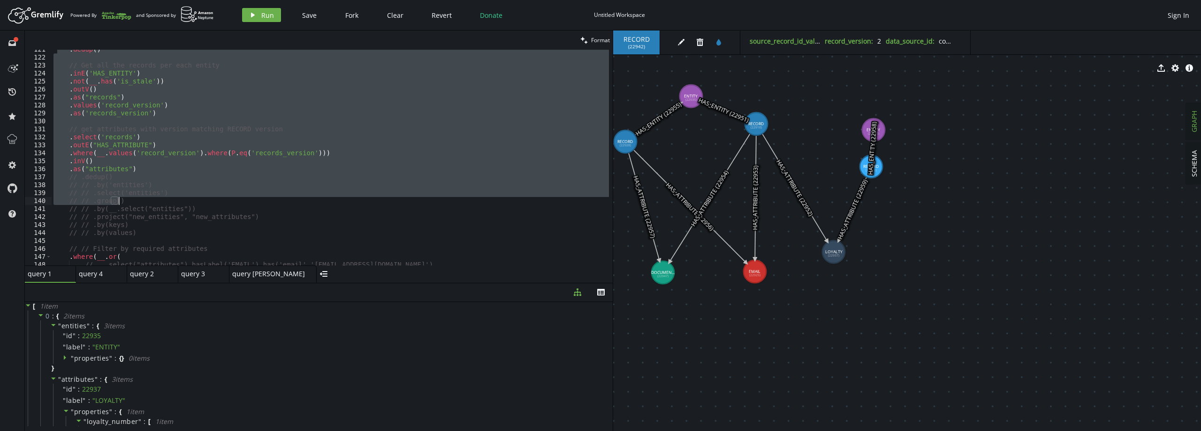
scroll to position [1018, 0]
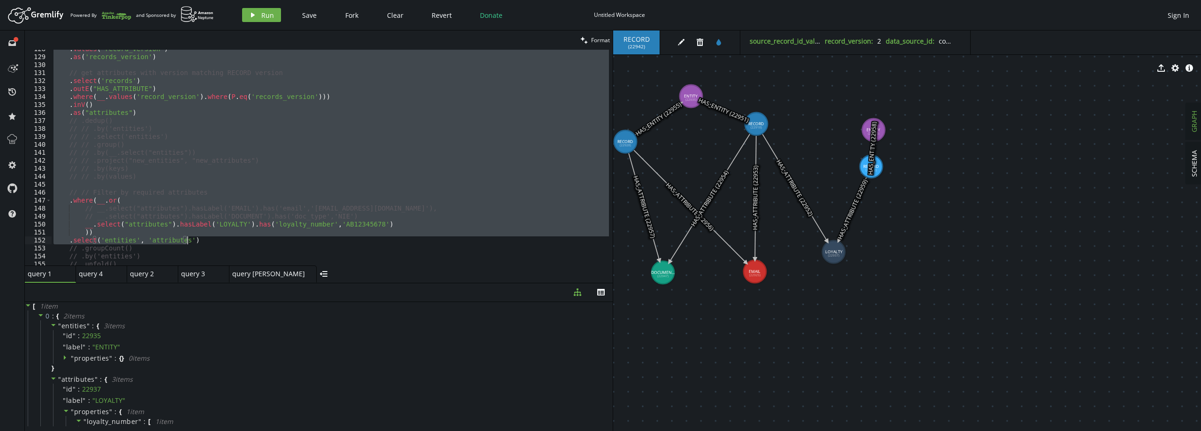
drag, startPoint x: 55, startPoint y: 78, endPoint x: 244, endPoint y: 237, distance: 246.7
click at [244, 237] on div ". values ( 'record_version' ) . as ( 'records_version' ) // get attributes with…" at bounding box center [331, 161] width 558 height 232
click at [264, 14] on span "Run" at bounding box center [267, 15] width 13 height 9
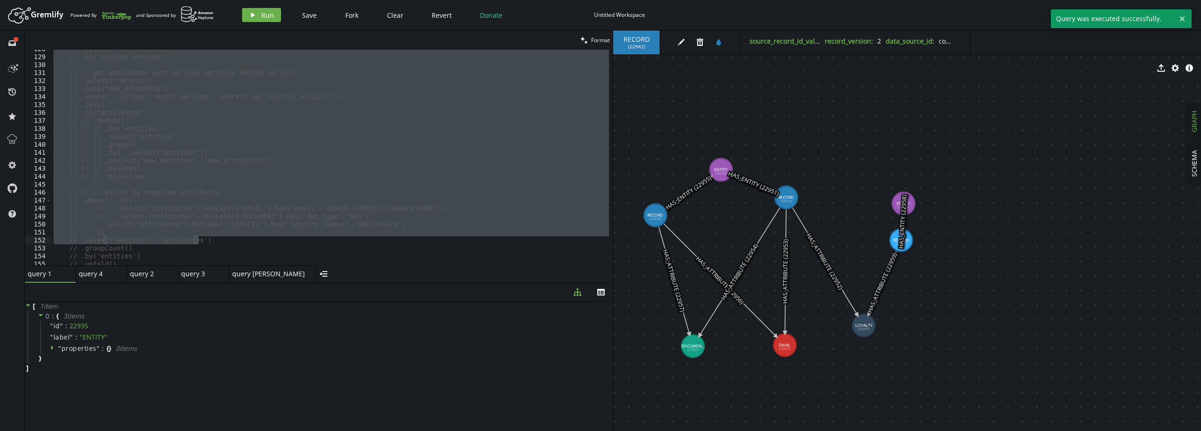
drag, startPoint x: 888, startPoint y: 198, endPoint x: 902, endPoint y: 249, distance: 52.4
click at [902, 249] on text "HAS_ENTITY (22958)" at bounding box center [902, 222] width 11 height 54
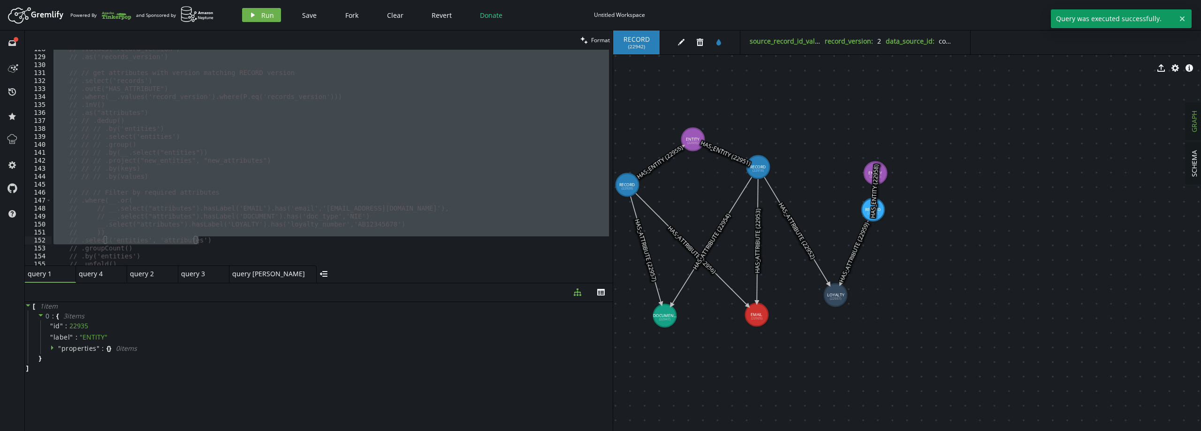
drag, startPoint x: 881, startPoint y: 168, endPoint x: 877, endPoint y: 163, distance: 6.7
click at [877, 164] on text "HAS_ENTITY (22958)" at bounding box center [874, 191] width 11 height 54
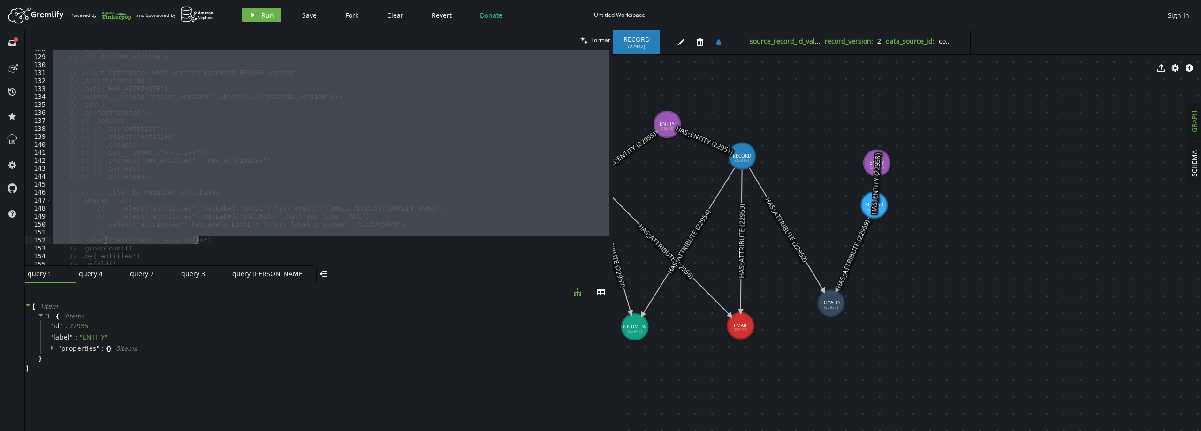
click at [796, 247] on icon at bounding box center [786, 229] width 75 height 123
click at [861, 236] on icon at bounding box center [853, 254] width 32 height 73
click at [790, 241] on icon at bounding box center [786, 229] width 75 height 123
drag, startPoint x: 894, startPoint y: 146, endPoint x: 953, endPoint y: 132, distance: 60.3
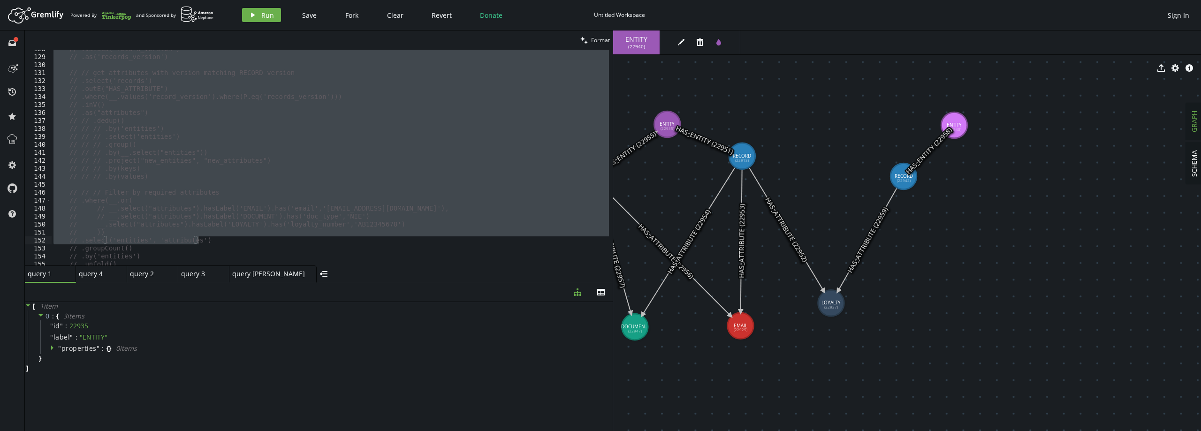
drag, startPoint x: 877, startPoint y: 205, endPoint x: 908, endPoint y: 171, distance: 45.8
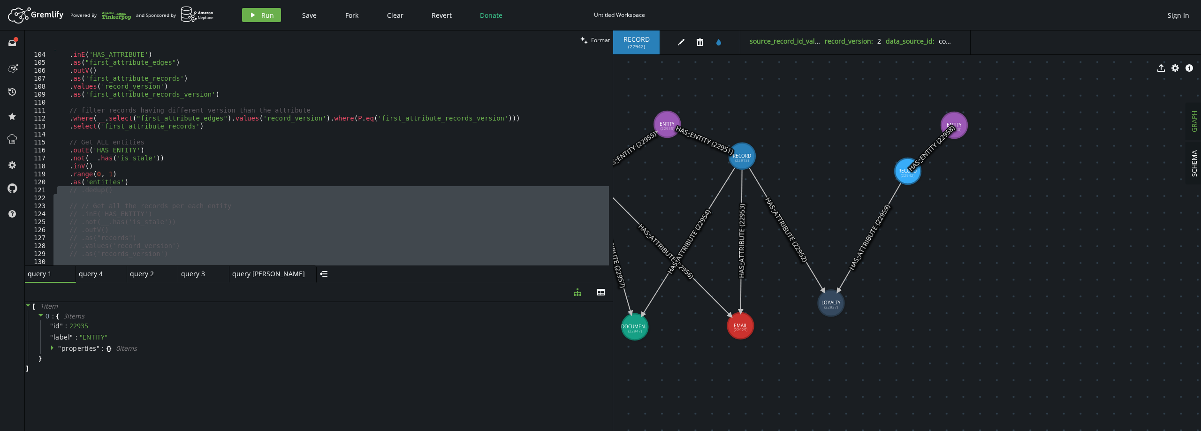
scroll to position [764, 0]
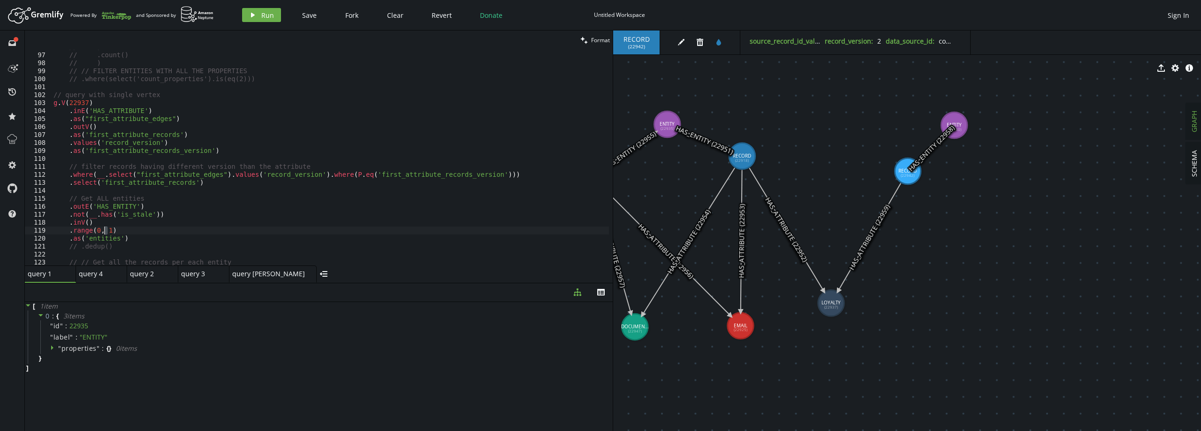
click at [104, 230] on div "// ) // .count() // ) // // FILTER ENTITIES WITH ALL THE PROPERTIES // .where(s…" at bounding box center [331, 159] width 558 height 232
click at [271, 16] on span "Run" at bounding box center [267, 15] width 13 height 9
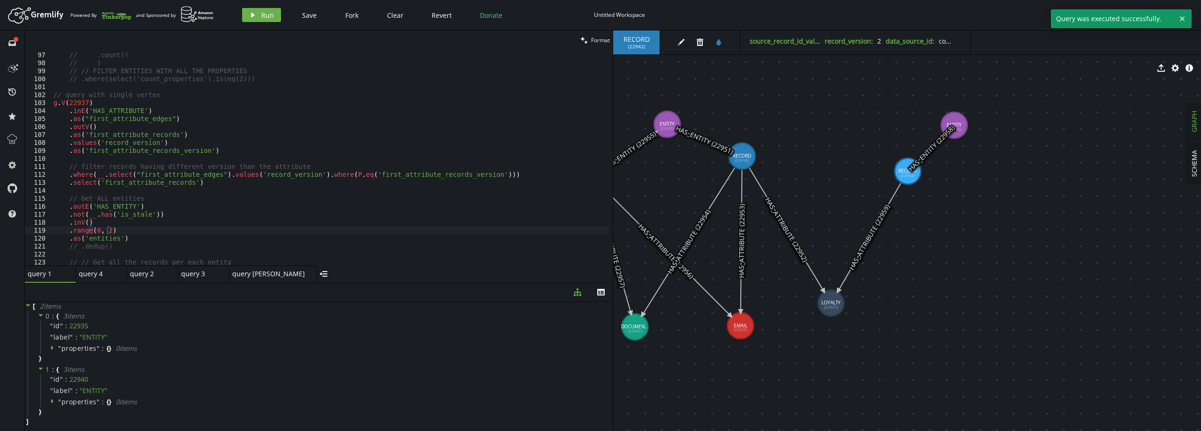
scroll to position [849, 0]
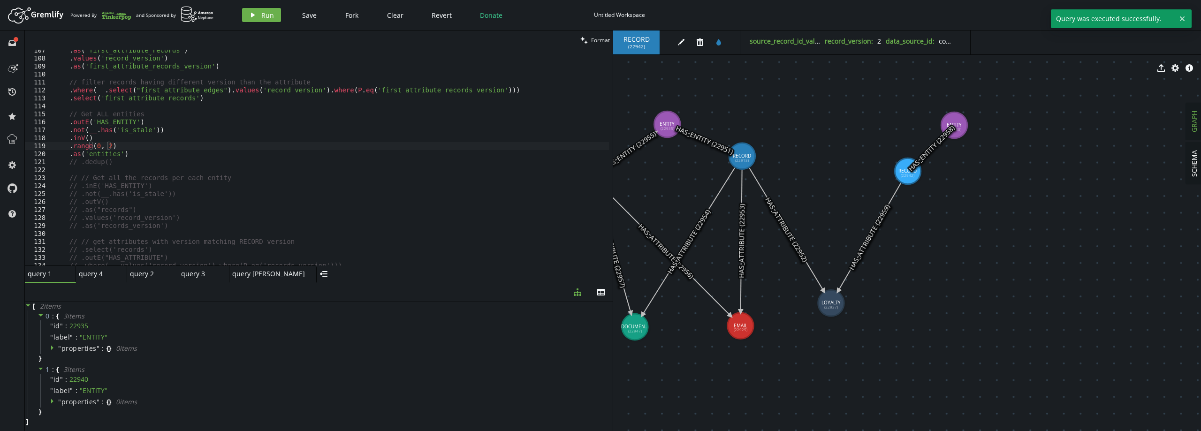
click at [133, 161] on div ". as ( 'first_attribute_records' ) . values ( 'record_version' ) . as ( 'first_…" at bounding box center [331, 162] width 558 height 232
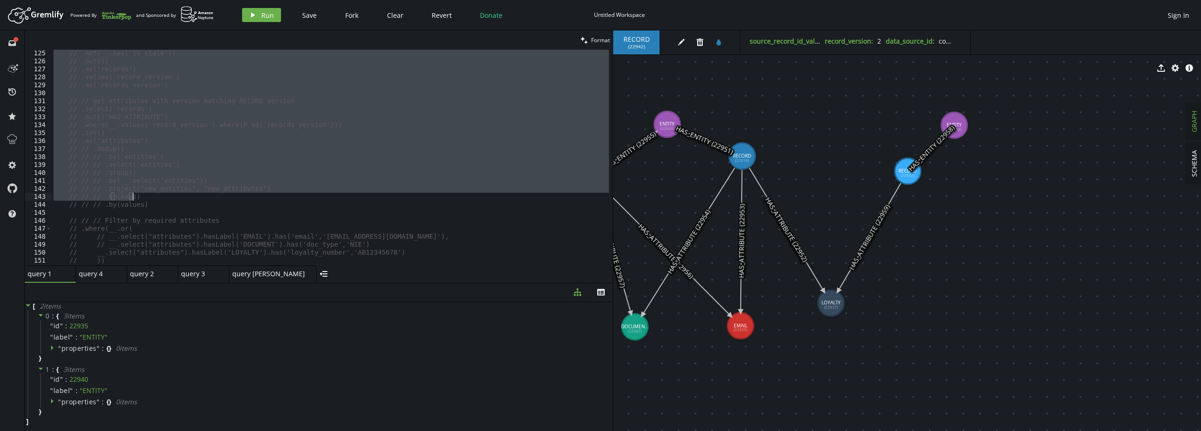
scroll to position [1018, 0]
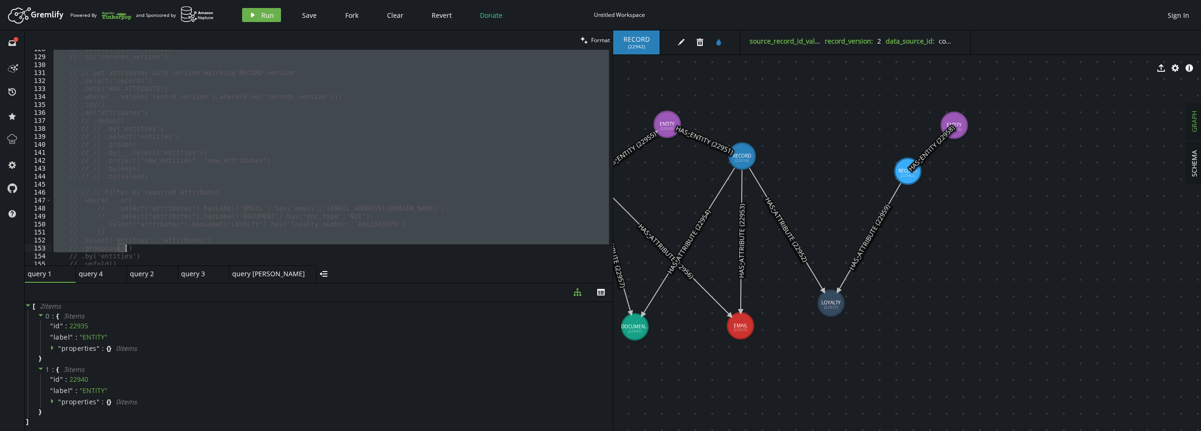
drag, startPoint x: 63, startPoint y: 160, endPoint x: 206, endPoint y: 247, distance: 167.2
click at [206, 247] on div "// .values('record_version') // .as('records_version') // // get attributes wit…" at bounding box center [331, 161] width 558 height 232
click at [266, 14] on span "Run" at bounding box center [267, 15] width 13 height 9
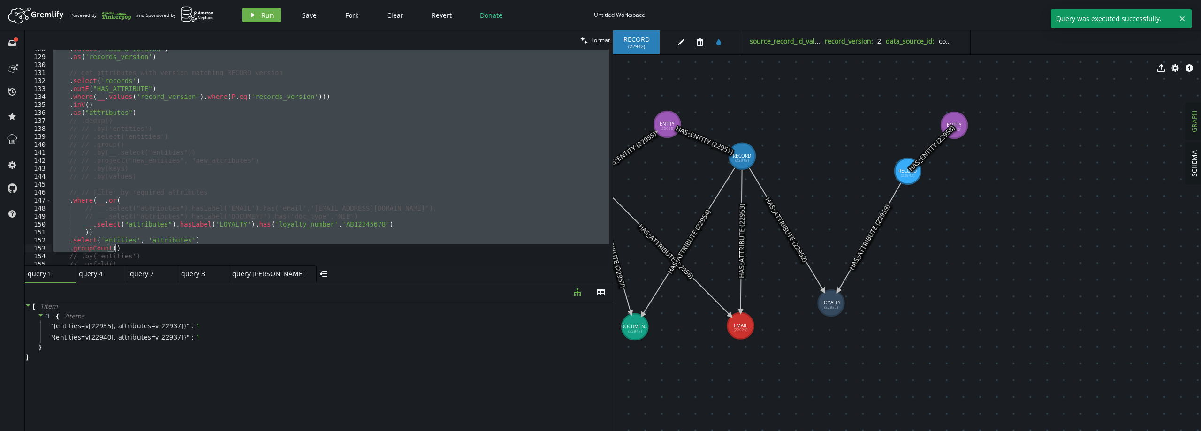
click at [124, 239] on div ". values ( 'record_version' ) . as ( 'records_version' ) // get attributes with…" at bounding box center [331, 158] width 558 height 216
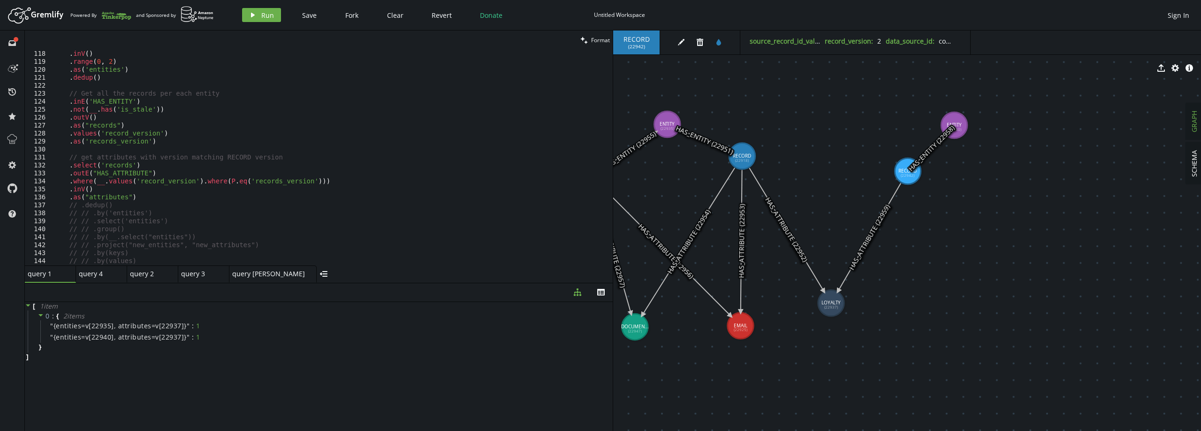
scroll to position [962, 0]
click at [134, 174] on div ". dedup ( ) // Get all the records per each entity . inE ( 'HAS_ENTITY' ) . not…" at bounding box center [331, 162] width 558 height 232
click at [269, 16] on span "Run" at bounding box center [267, 15] width 13 height 9
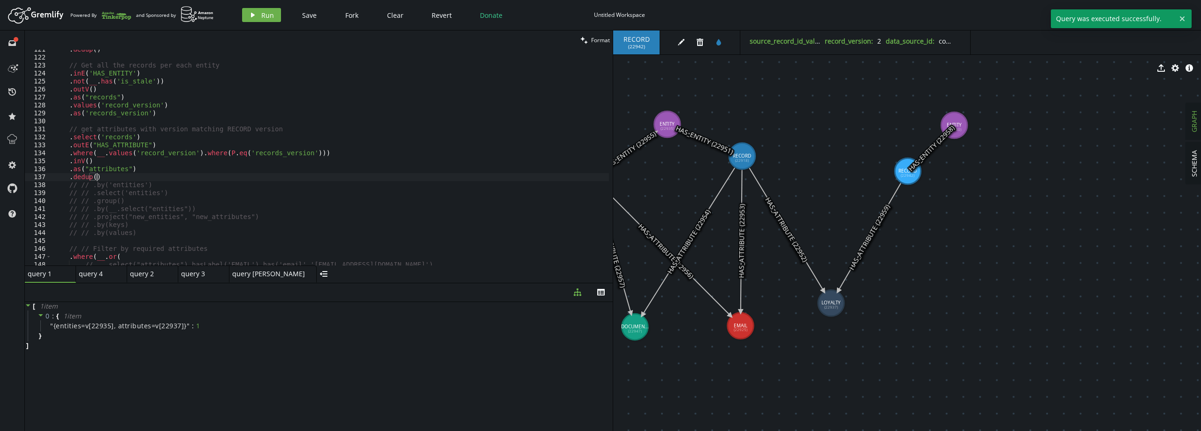
click at [114, 176] on div ". dedup ( ) // Get all the records per each entity . inE ( 'HAS_ENTITY' ) . not…" at bounding box center [331, 162] width 558 height 232
type textarea "// .dedup()"
click at [263, 17] on span "Run" at bounding box center [267, 15] width 13 height 9
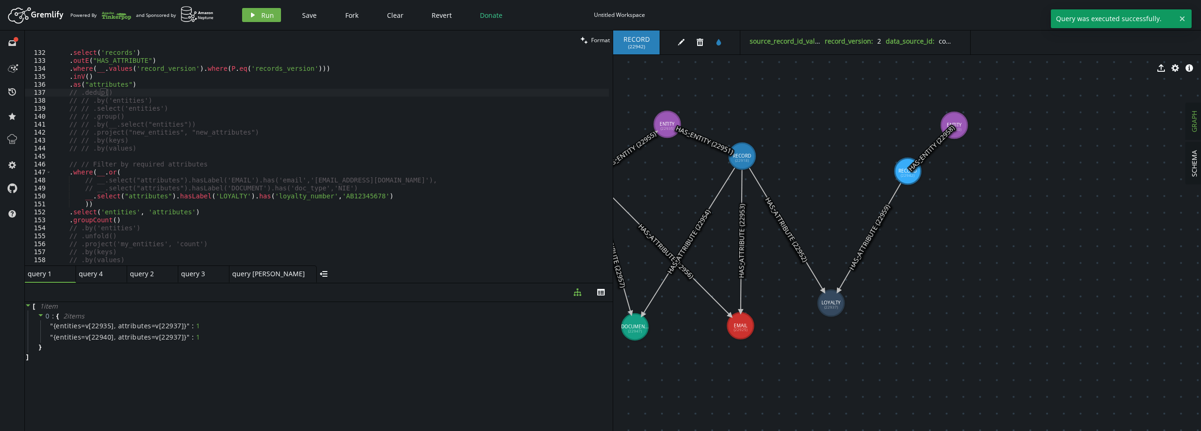
scroll to position [0, 14]
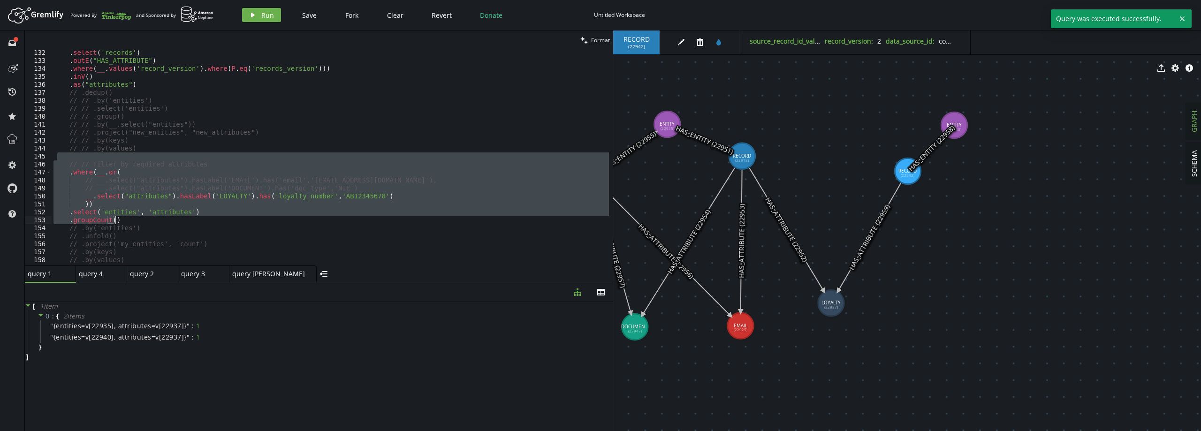
drag, startPoint x: 58, startPoint y: 159, endPoint x: 155, endPoint y: 221, distance: 115.5
click at [155, 221] on div ". select ( 'records' ) . outE ( "HAS_ATTRIBUTE" ) . where ( __ . values ( 'reco…" at bounding box center [331, 165] width 558 height 232
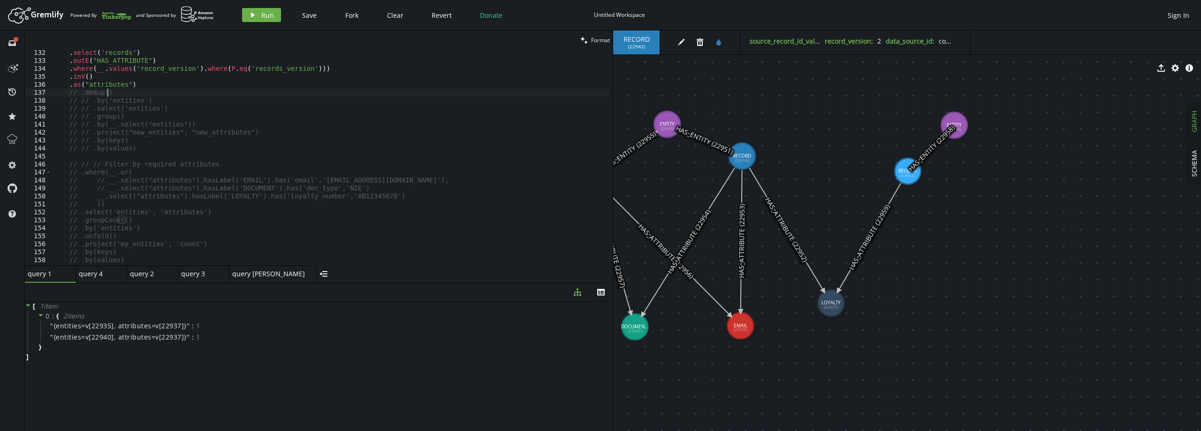
click at [130, 95] on div ". select ( 'records' ) . outE ( "HAS_ATTRIBUTE" ) . where ( __ . values ( 'reco…" at bounding box center [331, 165] width 558 height 232
click at [267, 14] on span "Run" at bounding box center [267, 15] width 13 height 9
click at [124, 93] on div ". select ( 'records' ) . outE ( "HAS_ATTRIBUTE" ) . where ( __ . values ( 'reco…" at bounding box center [331, 165] width 558 height 232
click at [263, 12] on span "Run" at bounding box center [267, 15] width 13 height 9
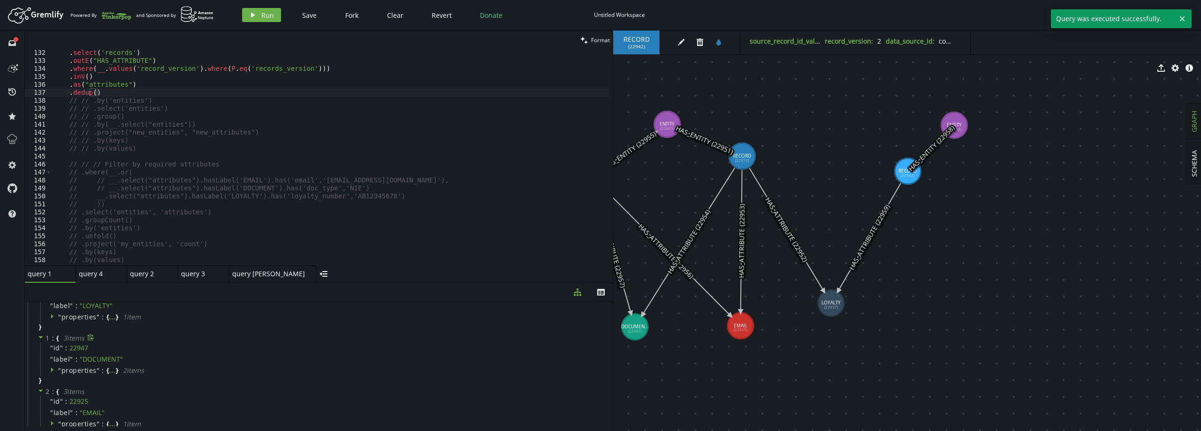
scroll to position [53, 0]
click at [92, 91] on div ". select ( 'records' ) . outE ( "HAS_ATTRIBUTE" ) . where ( __ . values ( 'reco…" at bounding box center [331, 165] width 558 height 232
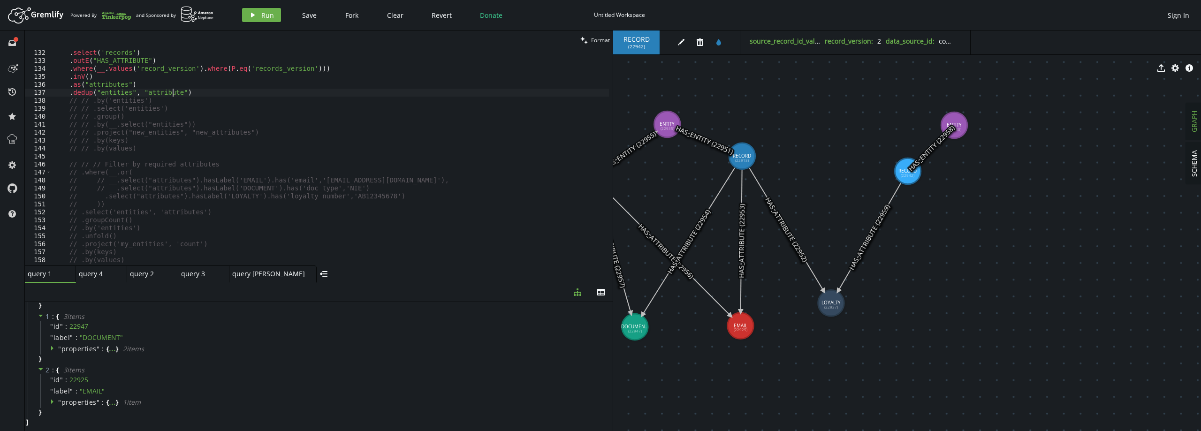
scroll to position [0, 122]
click at [272, 14] on span "Run" at bounding box center [267, 15] width 13 height 9
click at [41, 317] on icon at bounding box center [41, 315] width 7 height 7
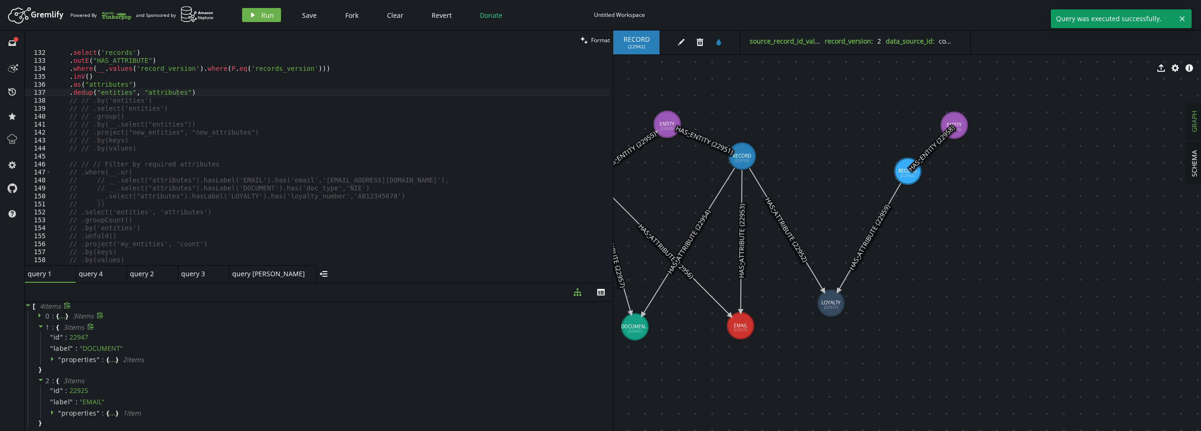
click at [42, 324] on icon at bounding box center [41, 326] width 7 height 7
click at [43, 339] on icon at bounding box center [41, 338] width 7 height 7
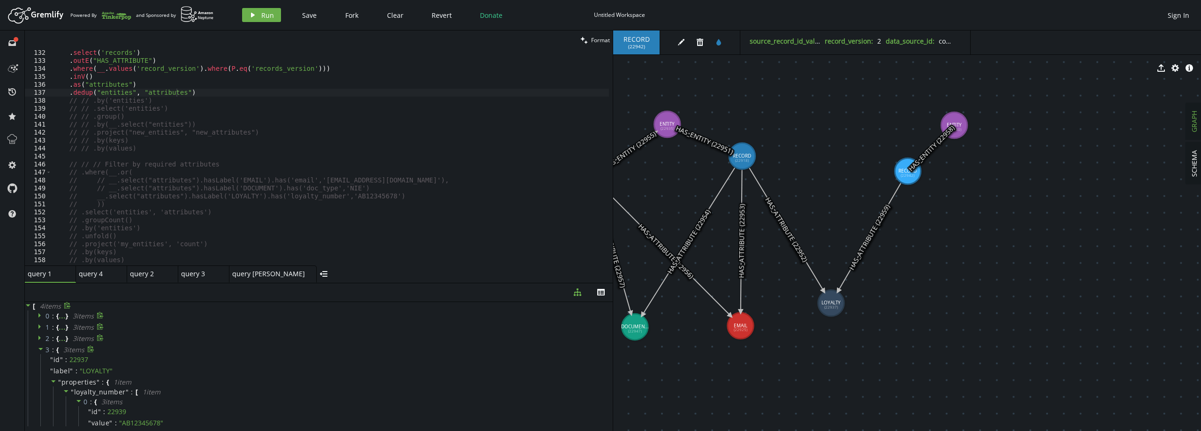
click at [41, 347] on icon at bounding box center [41, 349] width 7 height 7
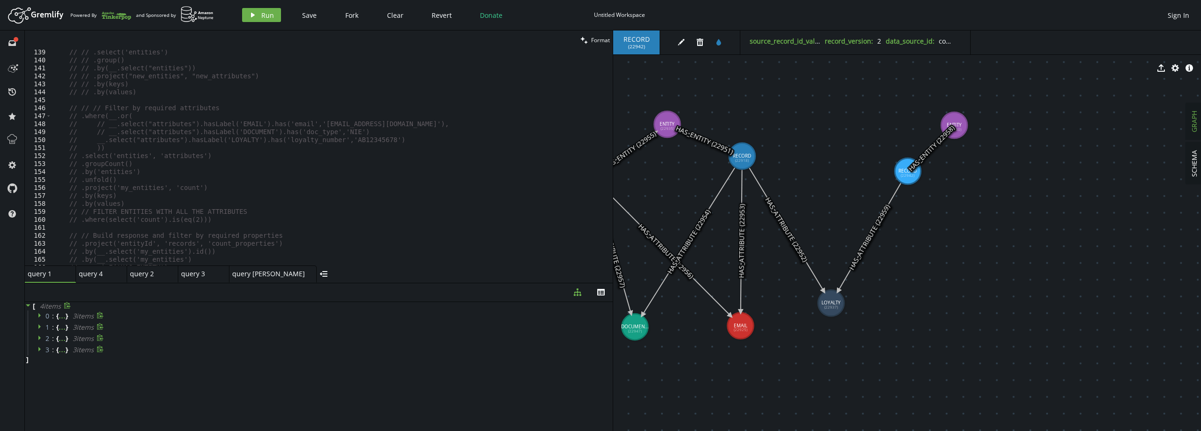
scroll to position [0, 72]
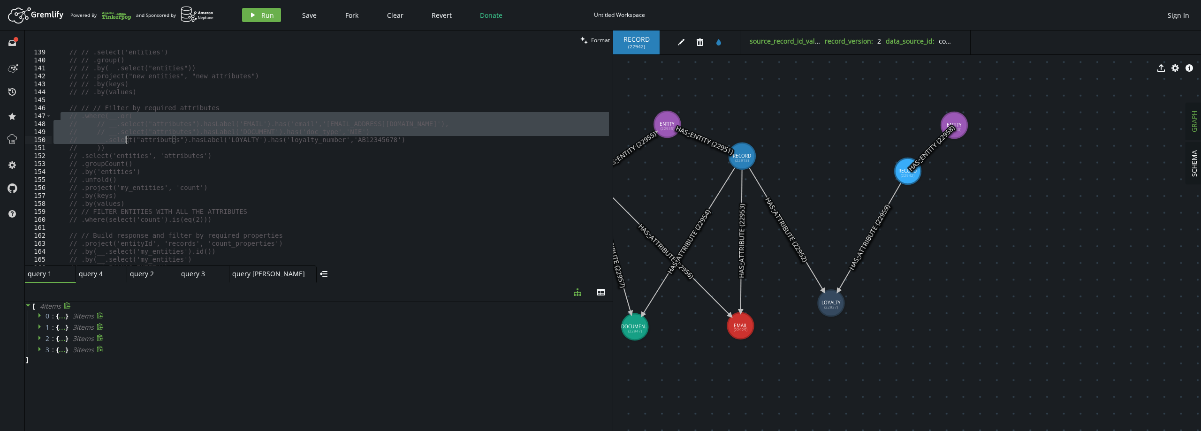
drag, startPoint x: 61, startPoint y: 116, endPoint x: 127, endPoint y: 142, distance: 70.6
click at [127, 142] on div "// // .select('entities') // // .group() // // .by(__.select("entities")) // //…" at bounding box center [331, 164] width 558 height 232
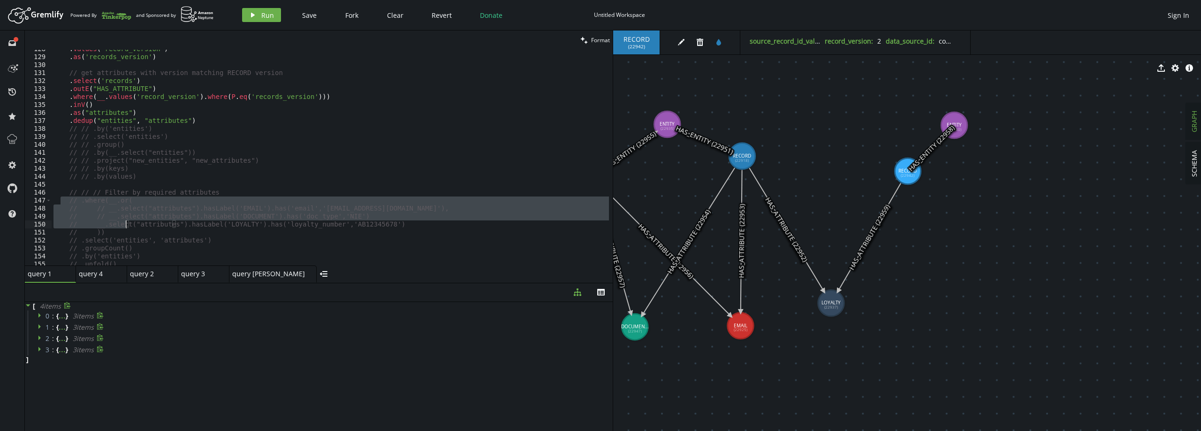
scroll to position [1046, 0]
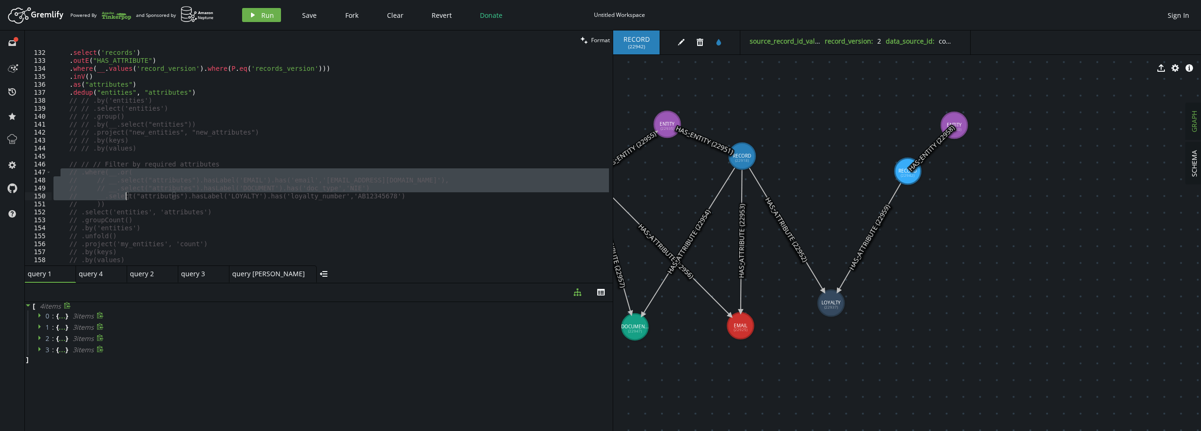
click at [112, 208] on div ". select ( 'records' ) . outE ( "HAS_ATTRIBUTE" ) . where ( __ . values ( 'reco…" at bounding box center [331, 165] width 558 height 232
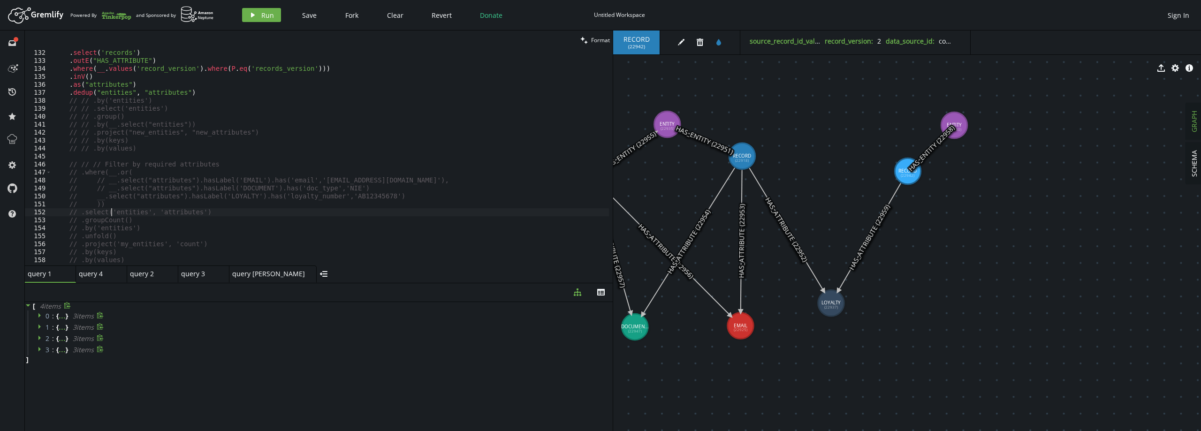
scroll to position [1102, 0]
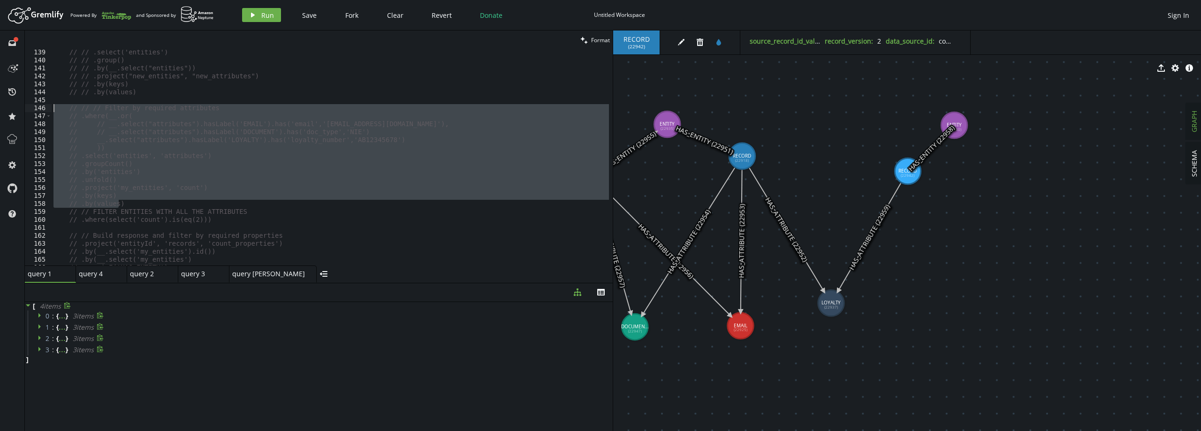
drag, startPoint x: 132, startPoint y: 202, endPoint x: 32, endPoint y: 109, distance: 136.1
click at [32, 109] on div "// .select('entities', 'attributes') 139 140 141 142 143 144 145 146 147 148 14…" at bounding box center [319, 158] width 588 height 216
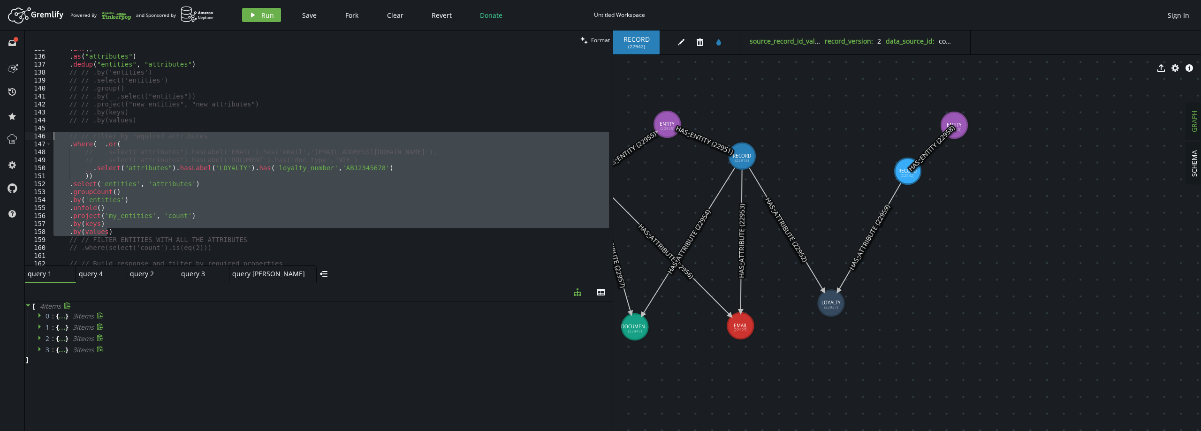
scroll to position [990, 0]
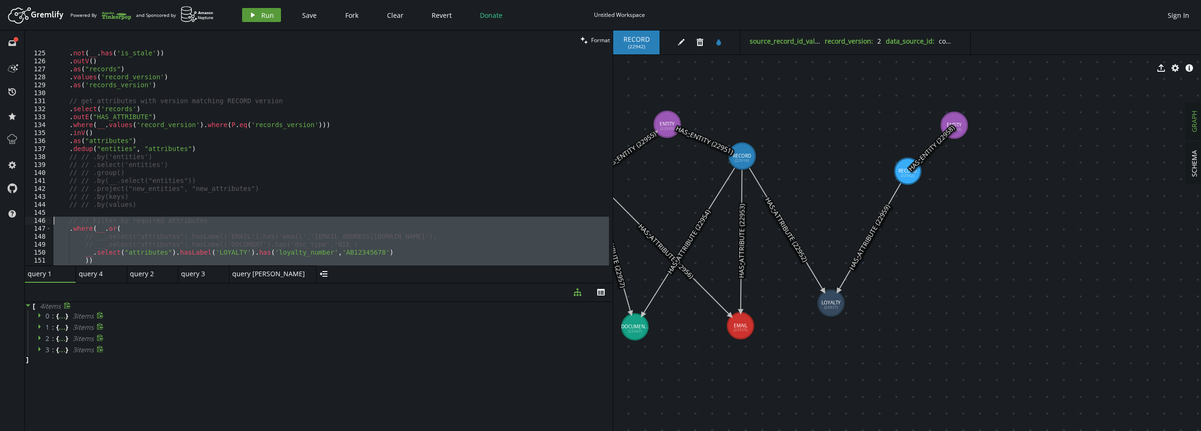
click at [256, 15] on icon "play" at bounding box center [253, 15] width 8 height 8
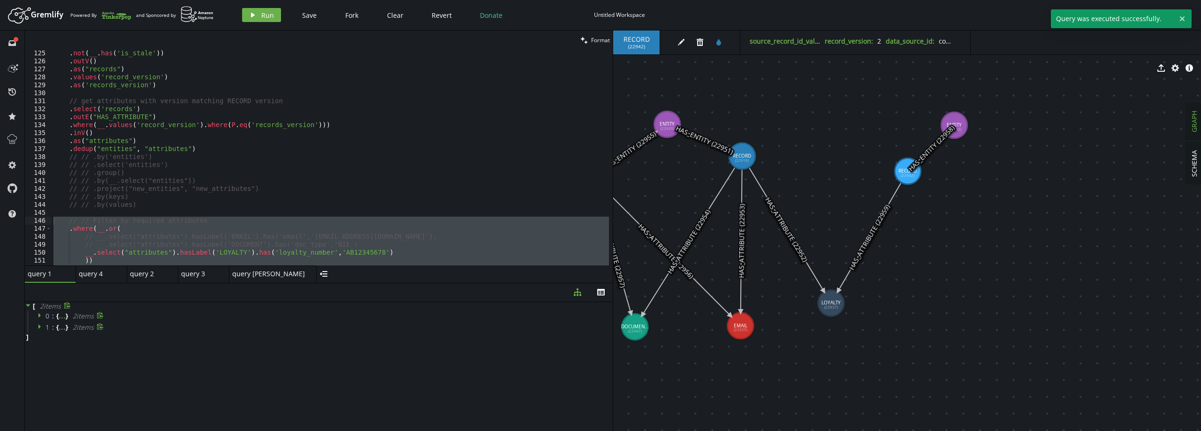
click at [65, 326] on div "1 : { ... } 2 item s" at bounding box center [320, 327] width 585 height 11
click at [37, 313] on div "0 : { ... } 2 item s" at bounding box center [320, 316] width 585 height 11
click at [41, 314] on icon at bounding box center [41, 315] width 7 height 7
click at [41, 398] on icon at bounding box center [41, 400] width 7 height 7
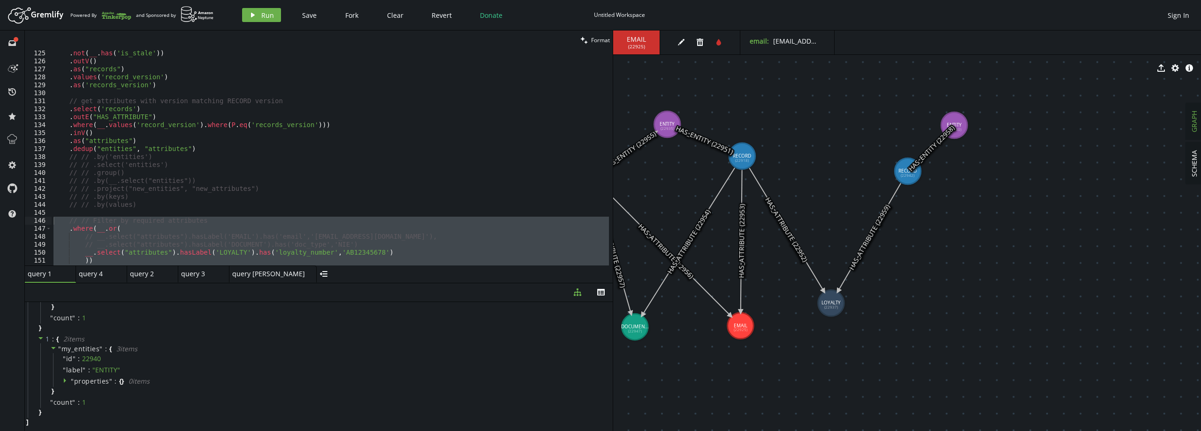
click at [639, 45] on span "( 22925 )" at bounding box center [636, 47] width 17 height 6
copy span "22925"
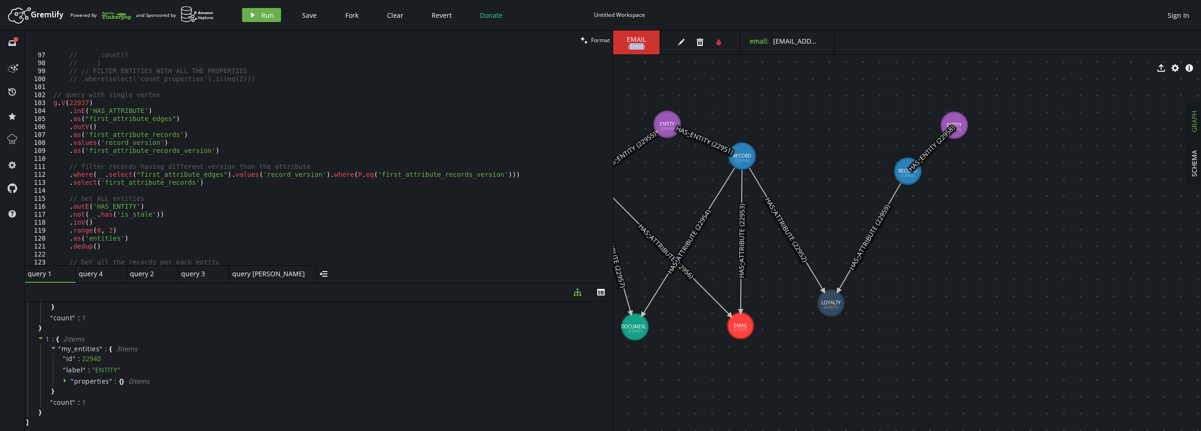
scroll to position [764, 0]
click at [78, 104] on div "// ) // .count() // ) // // FILTER ENTITIES WITH ALL THE PROPERTIES // .where(s…" at bounding box center [331, 159] width 558 height 232
paste textarea "25"
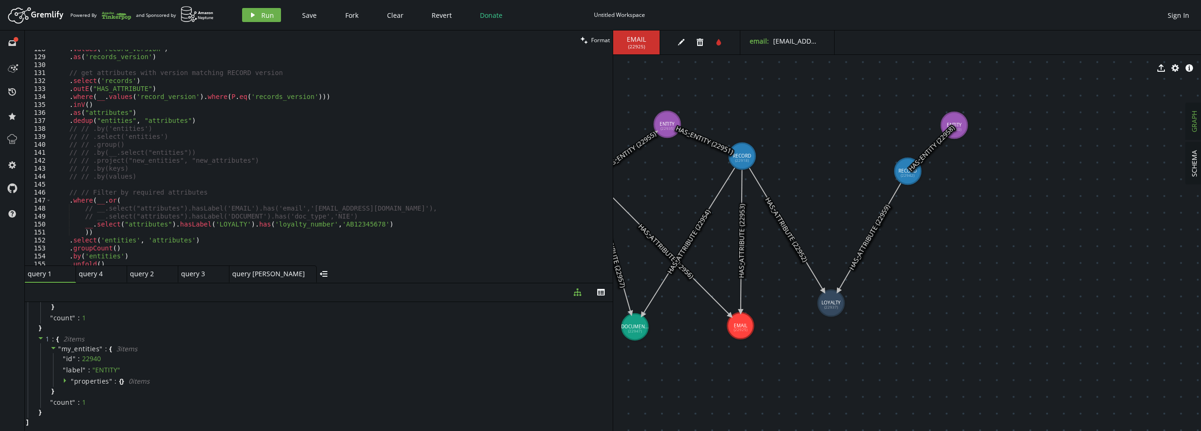
scroll to position [1074, 0]
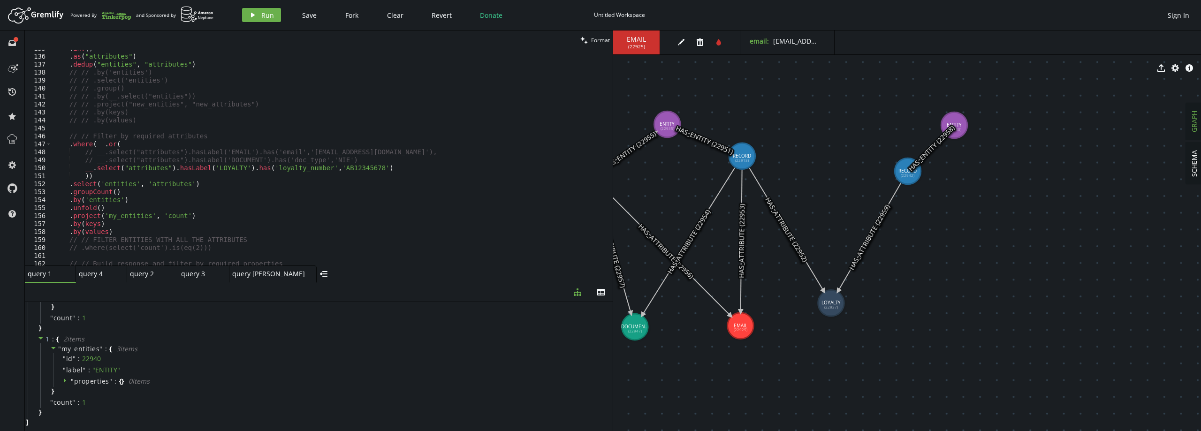
click at [182, 159] on div ". inV ( ) . as ( "attributes" ) . dedup ( "entities" , "attributes" ) // // .by…" at bounding box center [331, 161] width 558 height 232
click at [202, 151] on div ". inV ( ) . as ( "attributes" ) . dedup ( "entities" , "attributes" ) // // .by…" at bounding box center [331, 161] width 558 height 232
type textarea "// __.select("attributes").hasLabel('LOYALTY').has('loyalty_number','AB12345678…"
click at [265, 15] on span "Run" at bounding box center [267, 15] width 13 height 9
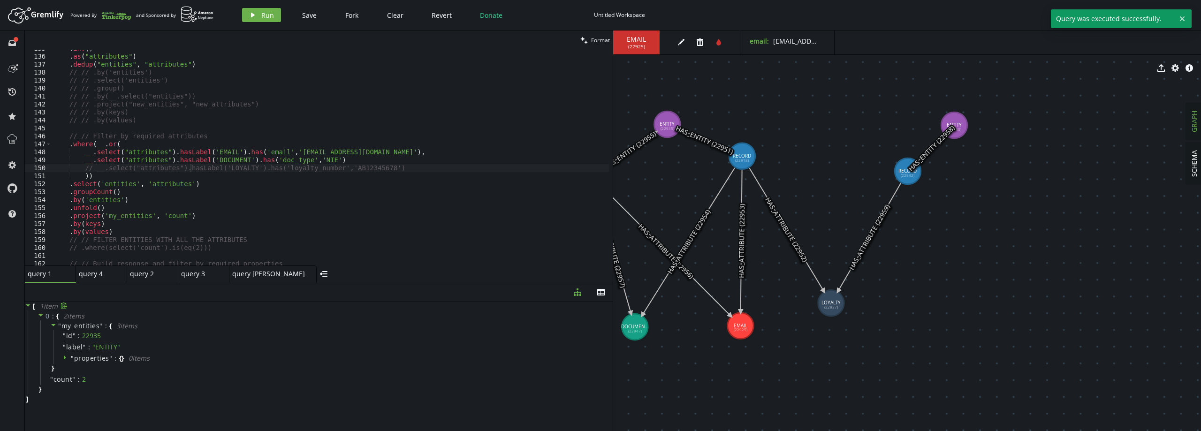
scroll to position [0, 0]
